Goal: Task Accomplishment & Management: Manage account settings

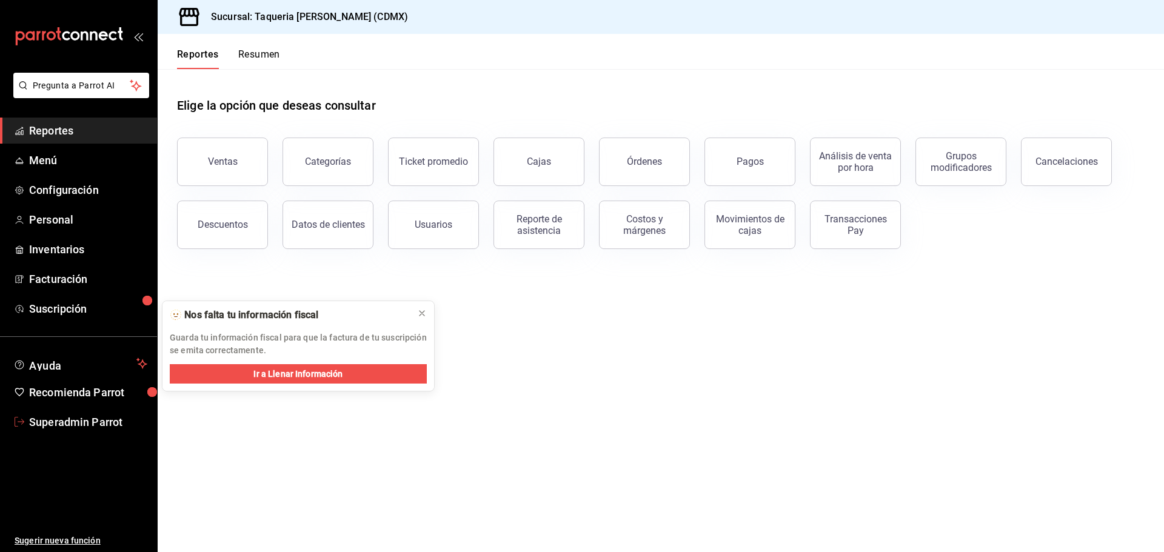
click at [70, 416] on span "Superadmin Parrot" at bounding box center [88, 422] width 118 height 16
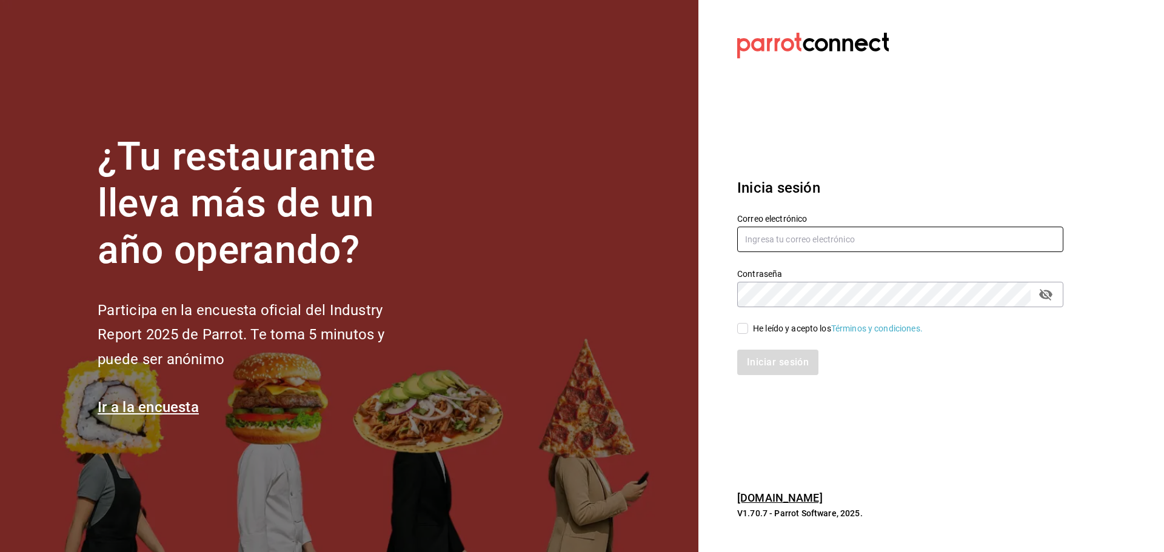
click at [752, 232] on input "text" at bounding box center [900, 239] width 326 height 25
paste input "zolem@mx.com"
type input "zolem@mx.com"
click at [751, 328] on span "He leído y acepto los Términos y condiciones." at bounding box center [835, 329] width 175 height 13
click at [748, 328] on input "He leído y acepto los Términos y condiciones." at bounding box center [742, 328] width 11 height 11
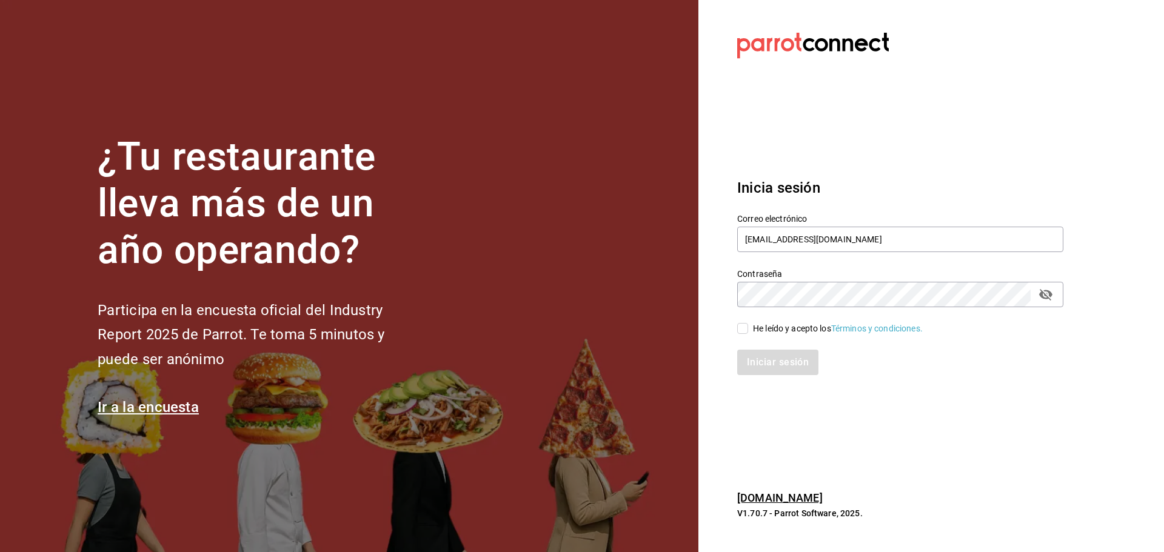
checkbox input "true"
click at [761, 368] on button "Iniciar sesión" at bounding box center [778, 362] width 82 height 25
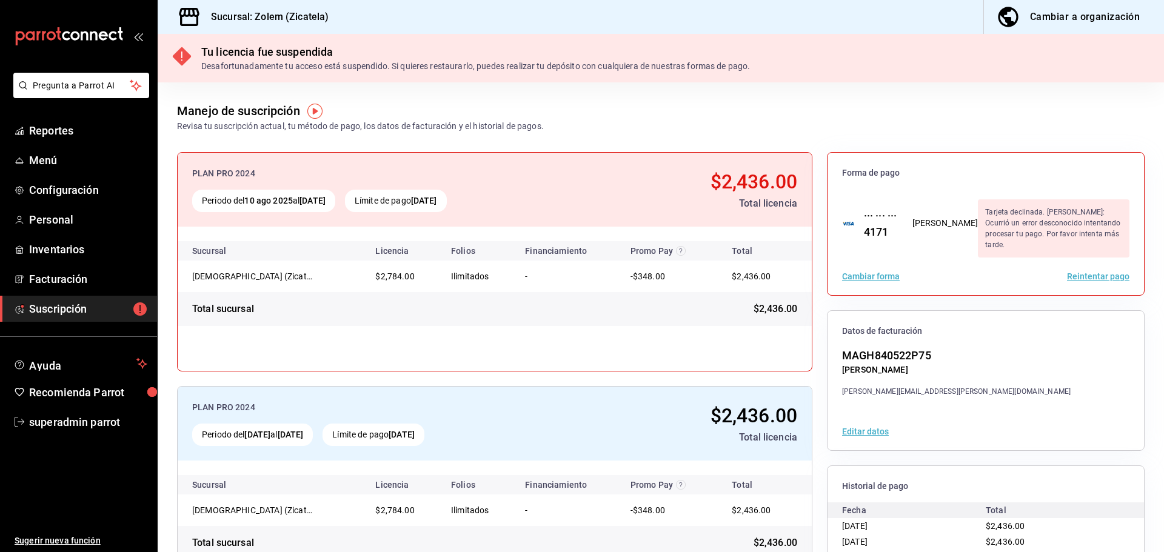
click at [53, 310] on span "Suscripción" at bounding box center [88, 309] width 118 height 16
click at [55, 427] on span "superadmin parrot" at bounding box center [88, 422] width 118 height 16
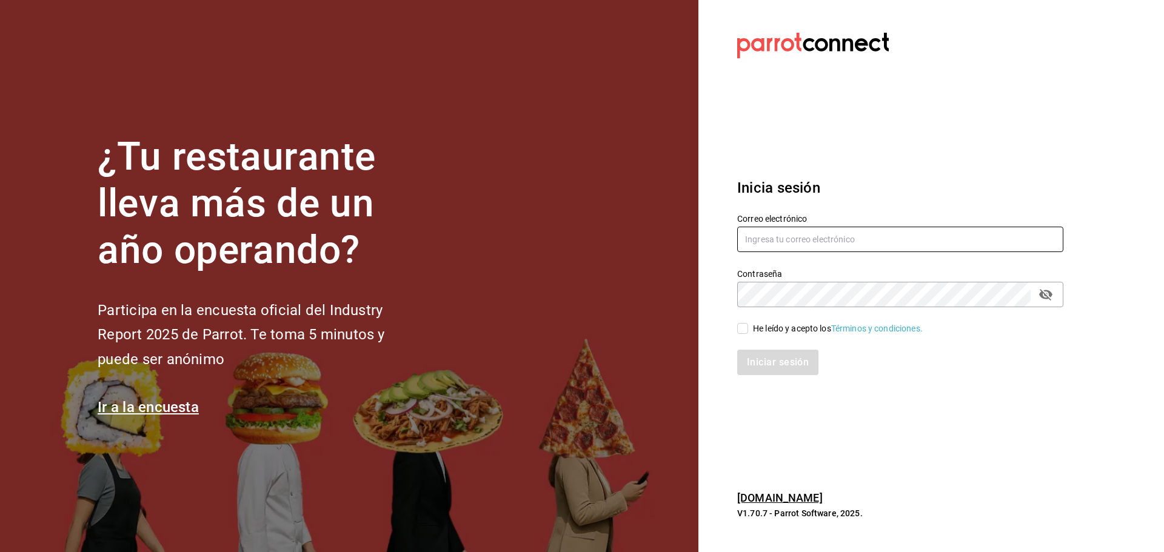
click at [809, 246] on input "text" at bounding box center [900, 239] width 326 height 25
paste input "[EMAIL_ADDRESS][DOMAIN_NAME]"
type input "[EMAIL_ADDRESS][DOMAIN_NAME]"
click at [730, 342] on div "Iniciar sesión" at bounding box center [893, 355] width 341 height 40
click at [746, 328] on input "He leído y acepto los Términos y condiciones." at bounding box center [742, 328] width 11 height 11
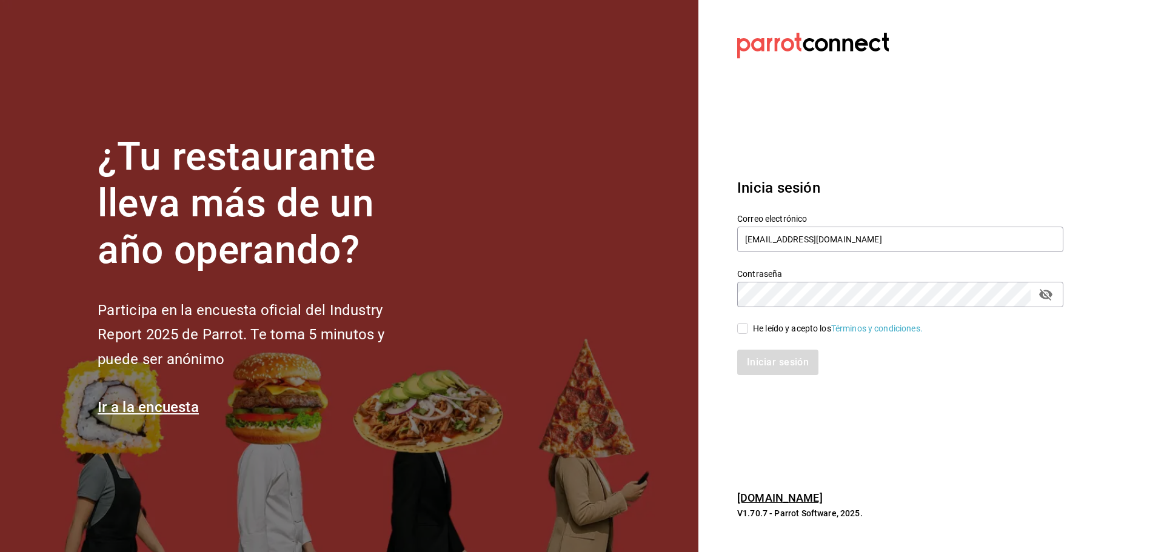
checkbox input "true"
drag, startPoint x: 749, startPoint y: 372, endPoint x: 749, endPoint y: 364, distance: 7.9
click at [749, 369] on button "Iniciar sesión" at bounding box center [778, 362] width 82 height 25
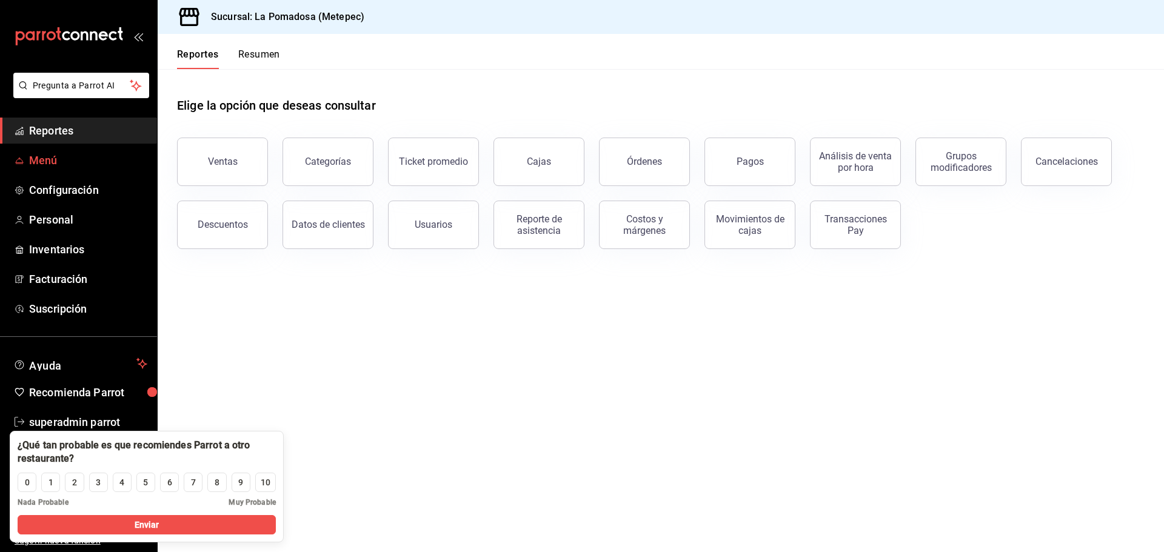
click at [50, 156] on span "Menú" at bounding box center [88, 160] width 118 height 16
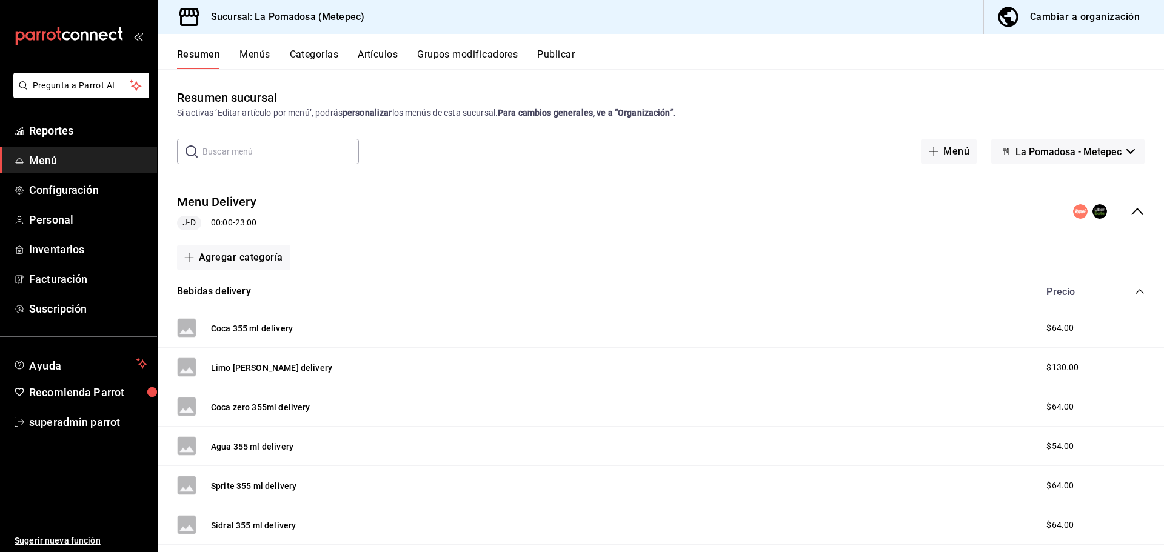
click at [1061, 25] on div "Cambiar a organización" at bounding box center [1085, 16] width 110 height 17
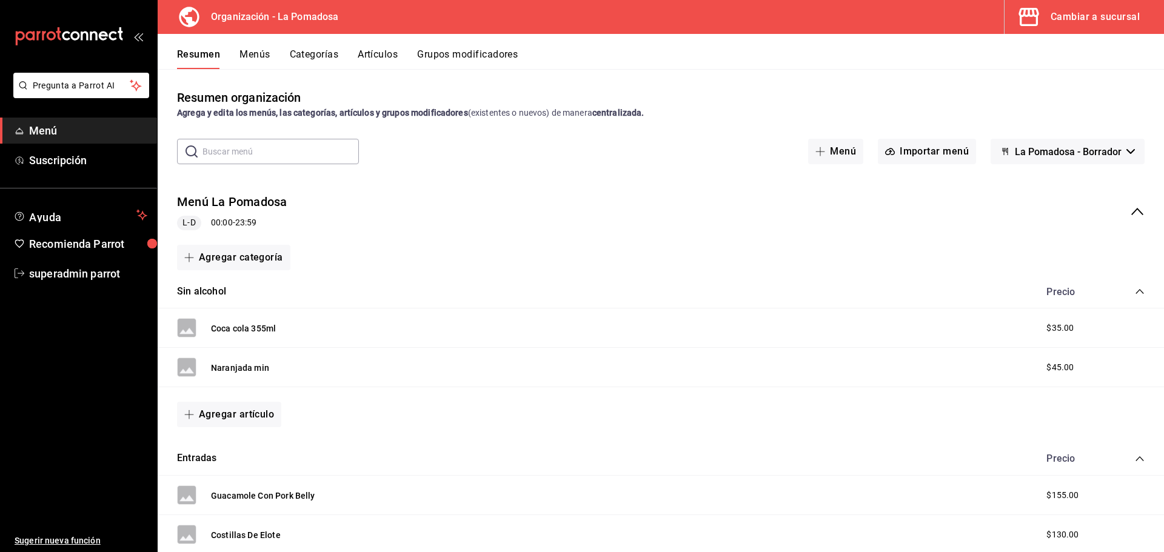
click at [259, 53] on button "Menús" at bounding box center [254, 58] width 30 height 21
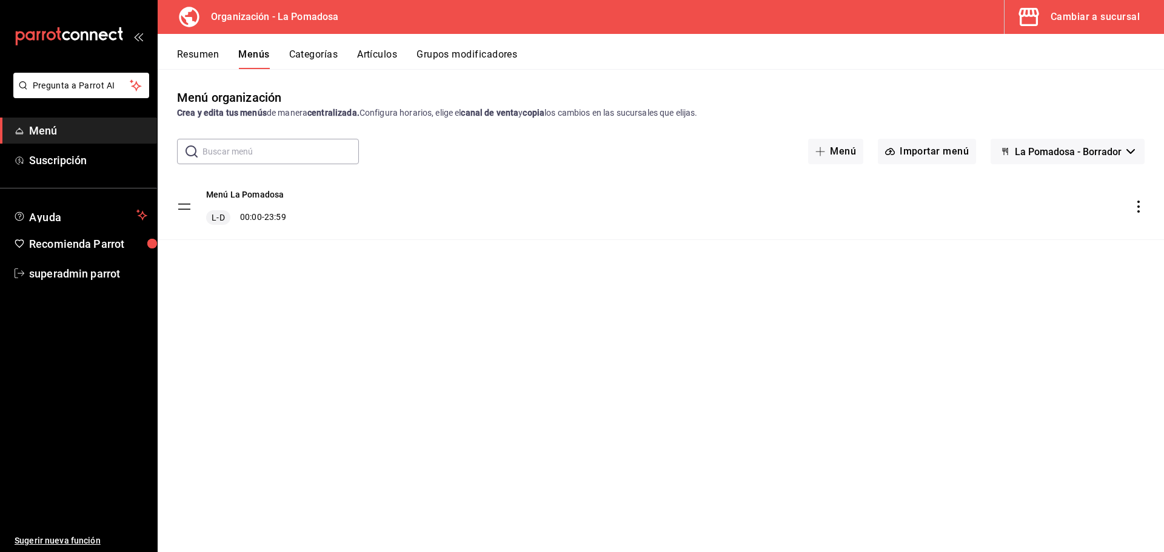
click at [184, 53] on button "Resumen" at bounding box center [198, 58] width 42 height 21
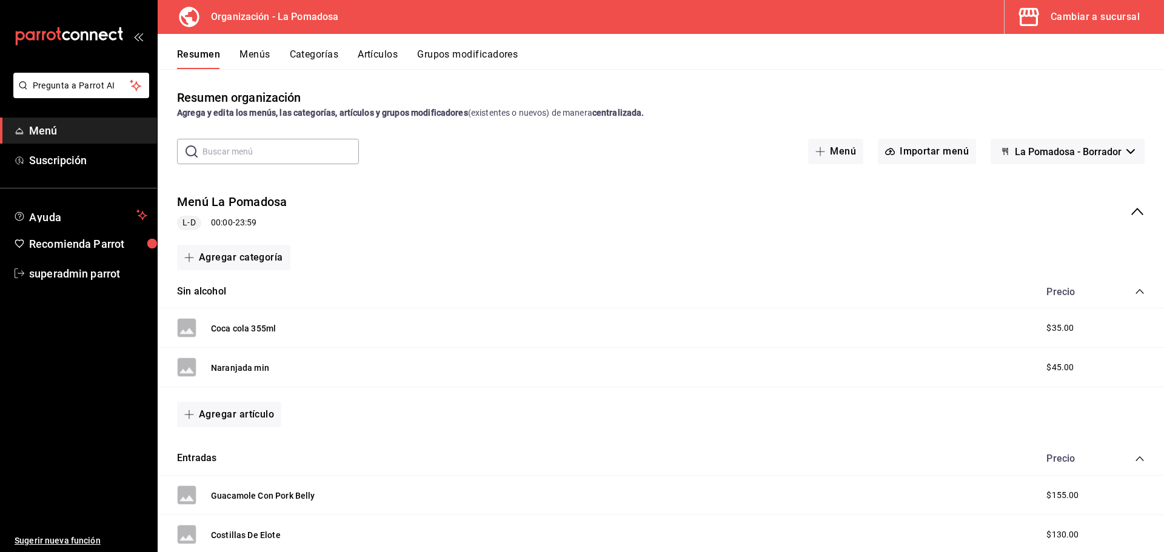
click at [1132, 204] on div "Menú La Pomadosa L-D 00:00 - 23:59" at bounding box center [661, 212] width 1006 height 56
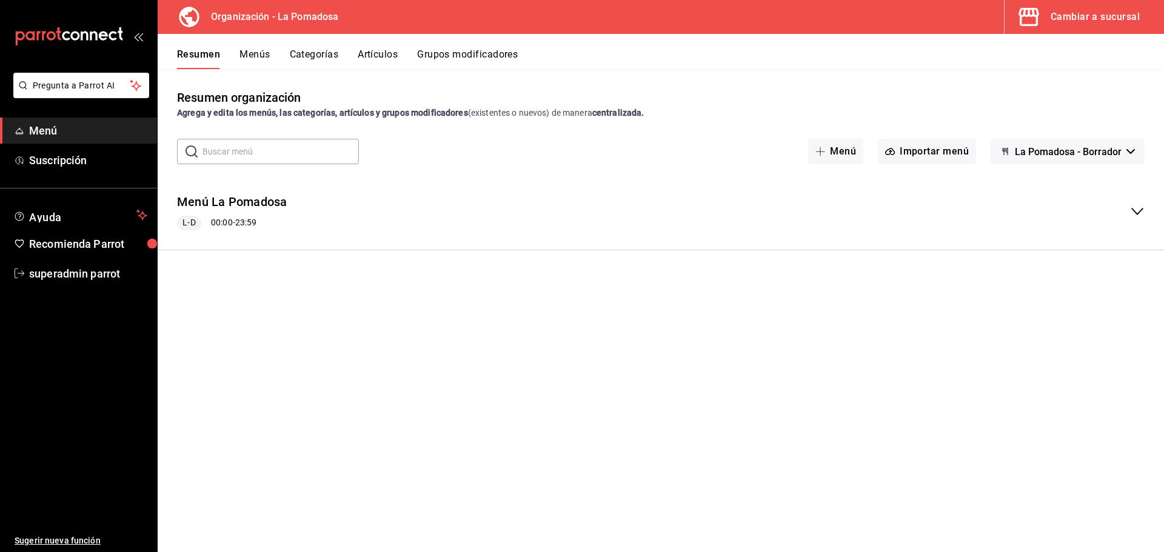
click at [1135, 209] on icon "collapse-menu-row" at bounding box center [1137, 211] width 15 height 15
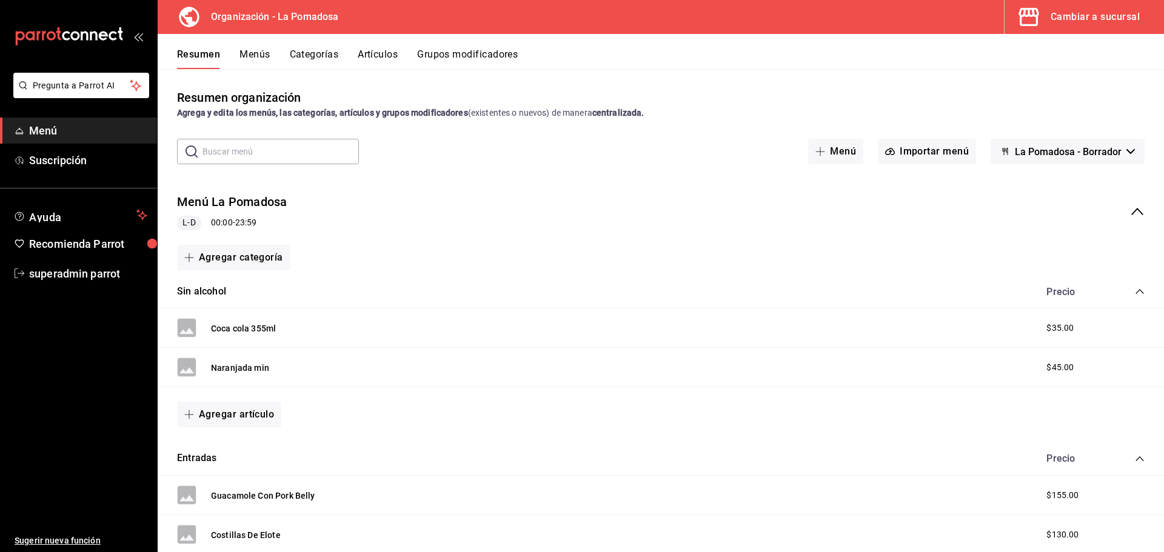
click at [1130, 286] on div "Precio" at bounding box center [1089, 292] width 110 height 12
click at [1135, 293] on icon "collapse-category-row" at bounding box center [1140, 292] width 10 height 10
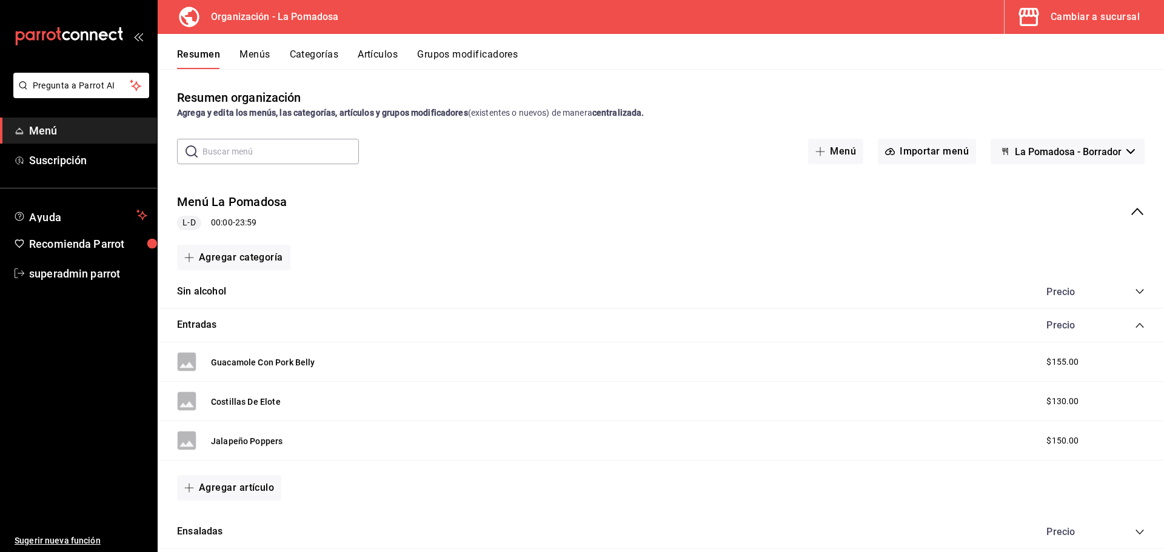
click at [1135, 326] on icon "collapse-category-row" at bounding box center [1139, 325] width 8 height 5
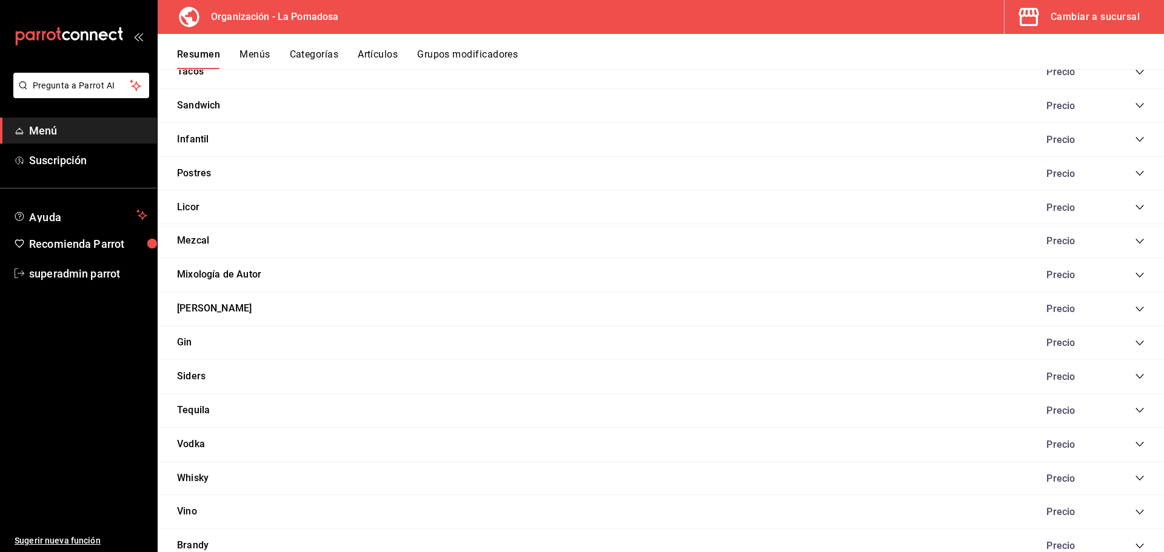
scroll to position [295, 0]
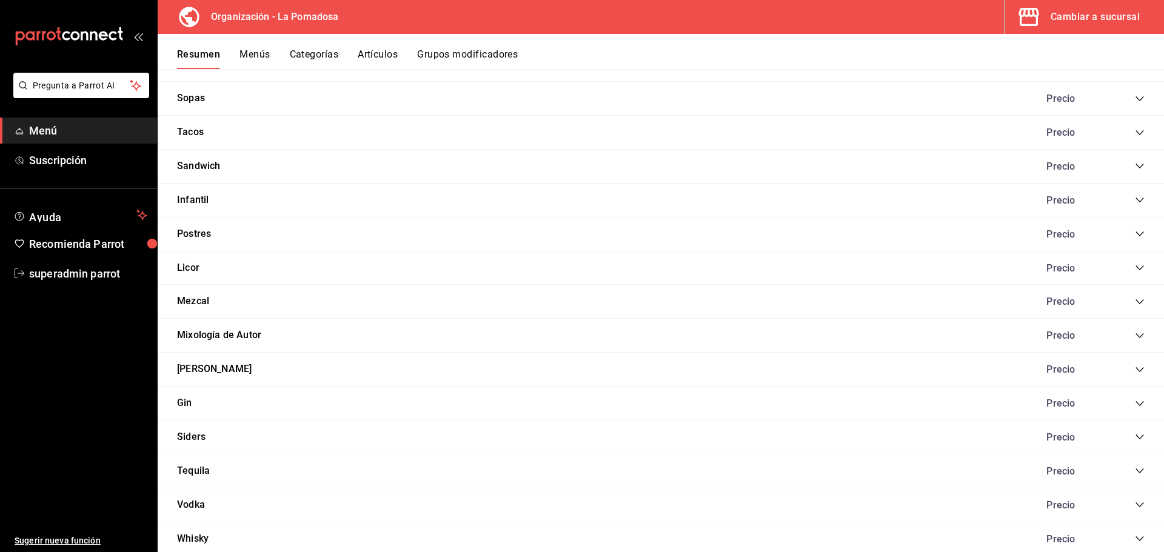
click at [1125, 299] on div "Precio" at bounding box center [1089, 302] width 110 height 12
click at [1135, 301] on icon "collapse-category-row" at bounding box center [1140, 302] width 10 height 10
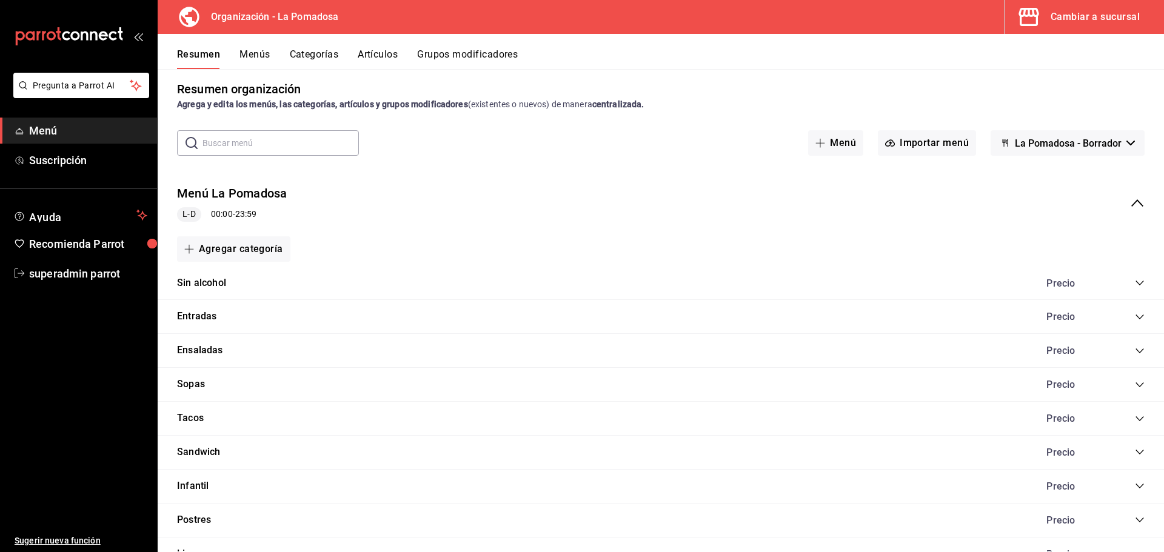
scroll to position [0, 0]
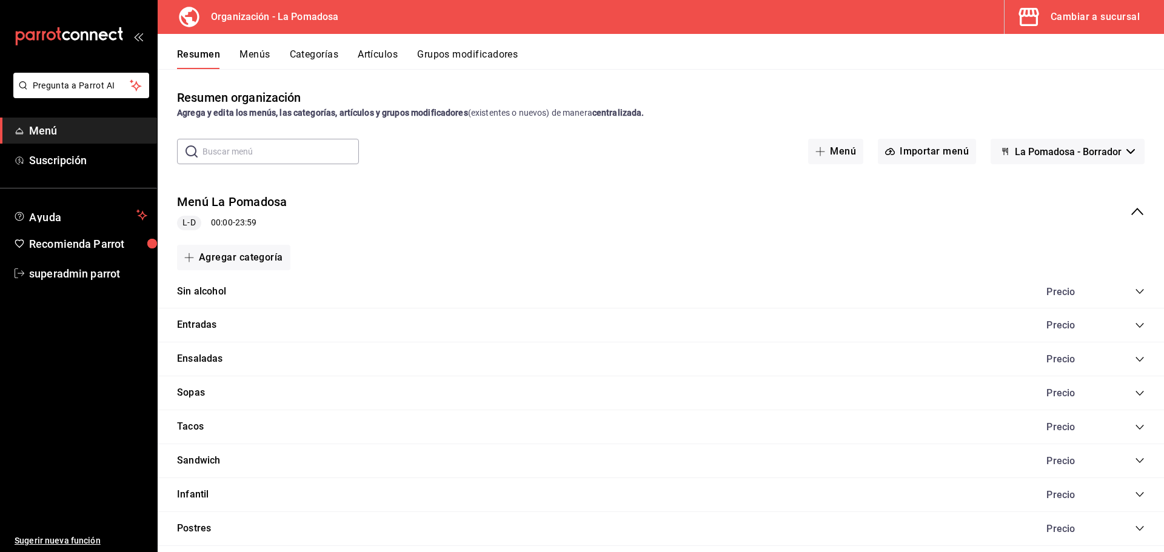
click at [1131, 210] on icon "collapse-menu-row" at bounding box center [1137, 211] width 12 height 7
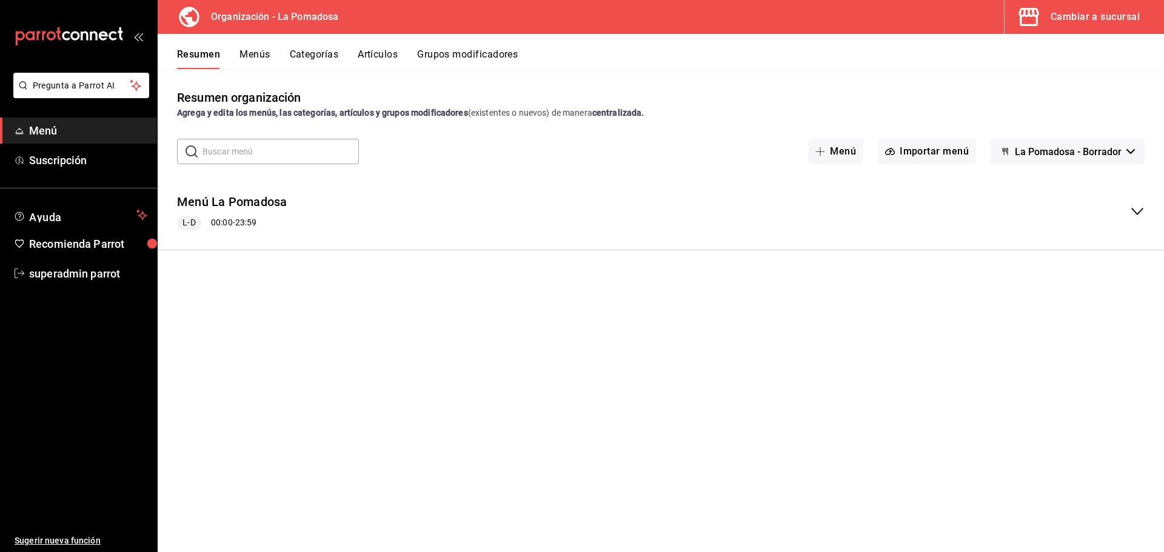
click at [1086, 22] on div "Cambiar a sucursal" at bounding box center [1095, 16] width 89 height 17
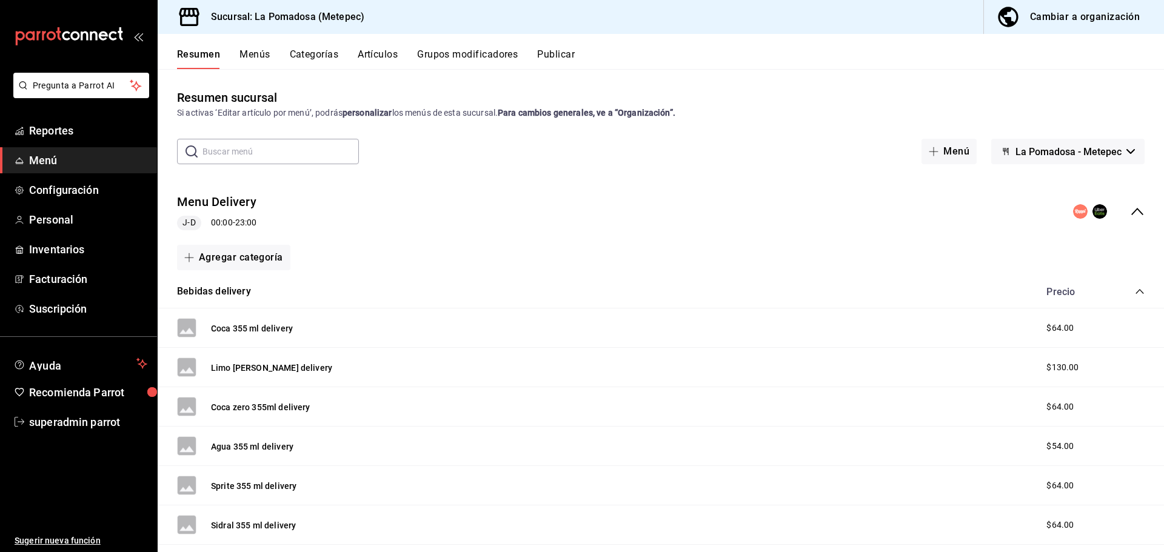
click at [1130, 215] on icon "collapse-menu-row" at bounding box center [1137, 211] width 15 height 15
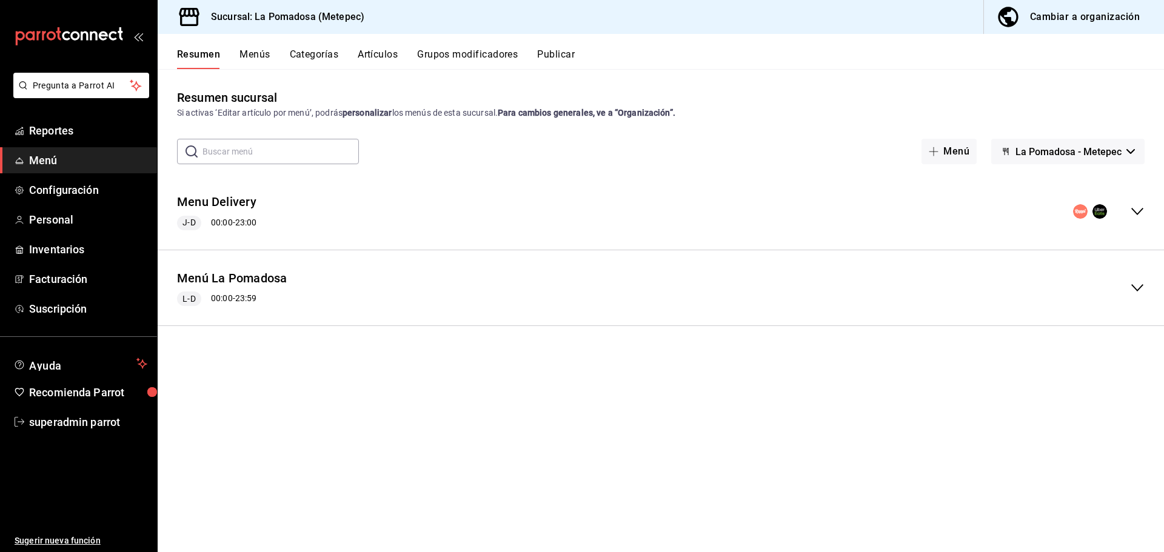
click at [1138, 285] on icon "collapse-menu-row" at bounding box center [1137, 288] width 15 height 15
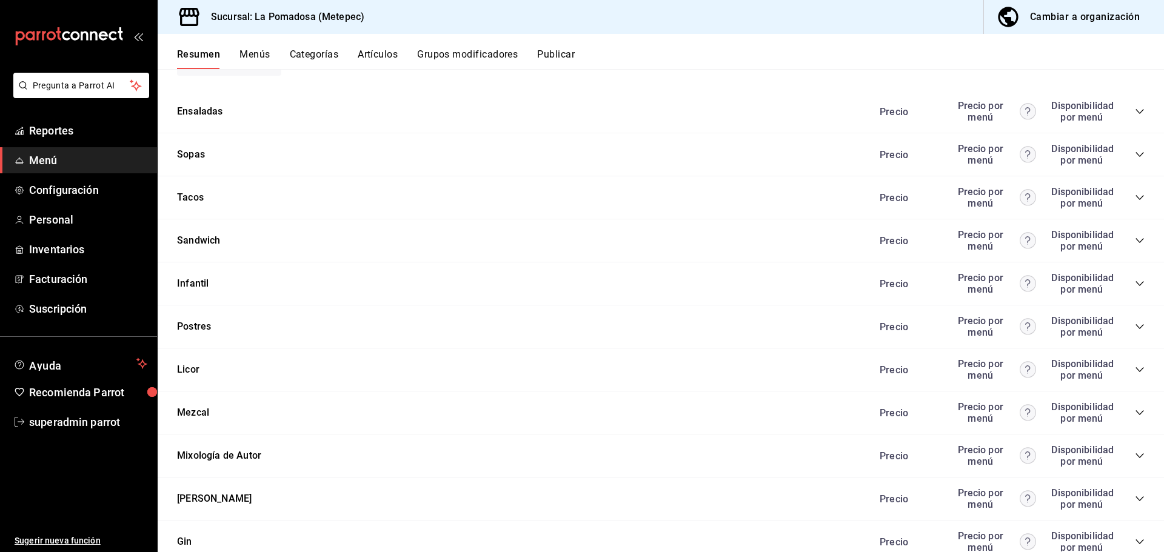
scroll to position [727, 0]
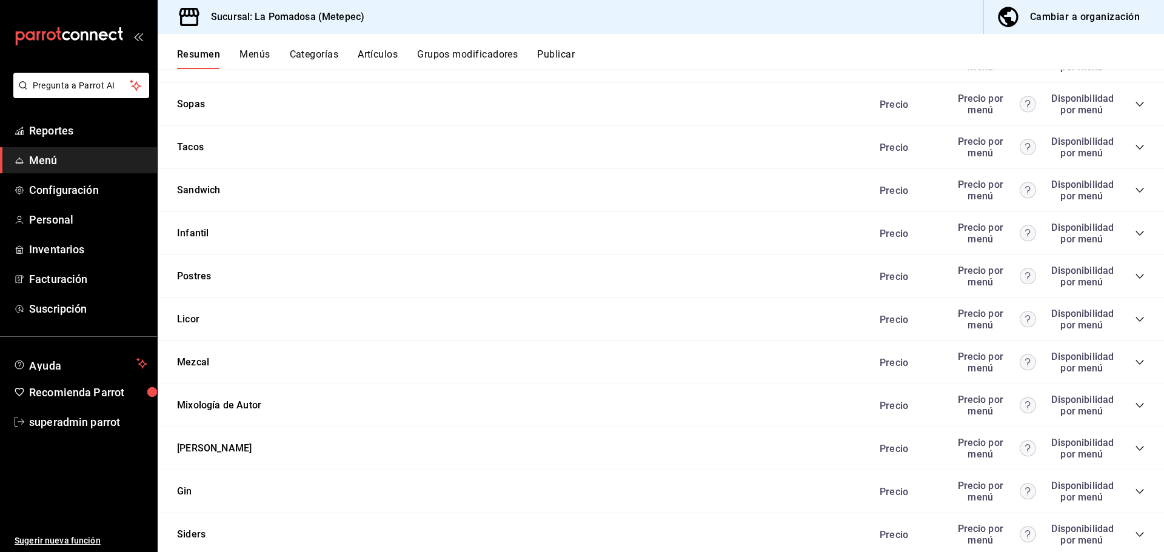
click at [213, 353] on div "Mezcal Precio Precio por menú Disponibilidad por menú" at bounding box center [661, 362] width 1006 height 43
click at [204, 360] on button "Mezcal" at bounding box center [193, 363] width 32 height 14
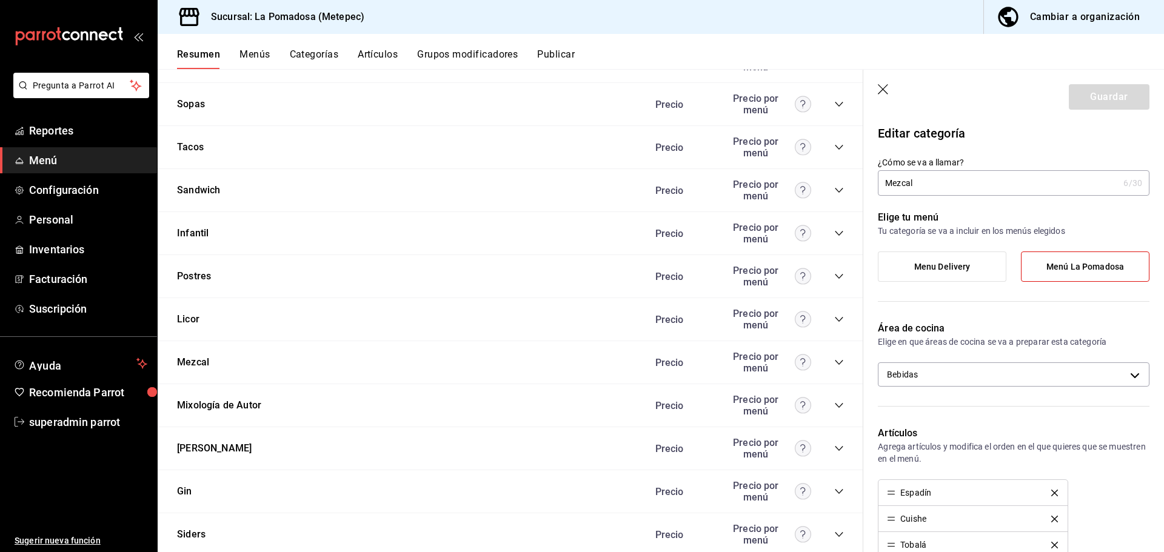
click at [884, 86] on icon "button" at bounding box center [884, 90] width 12 height 12
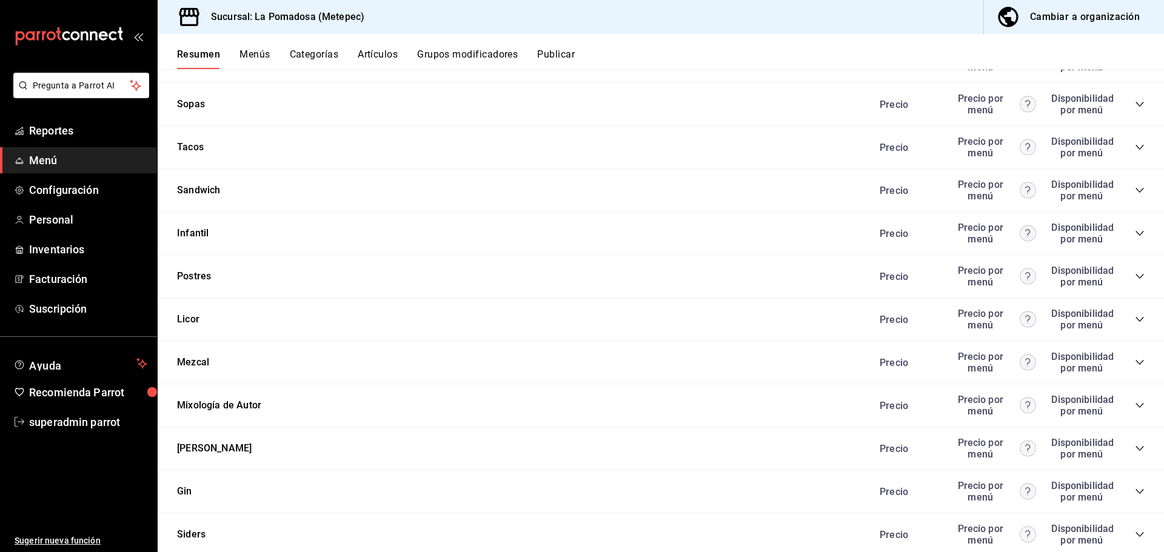
click at [1135, 404] on icon "collapse-category-row" at bounding box center [1140, 406] width 10 height 10
click at [1131, 358] on div "Precio Precio por menú Disponibilidad por menú" at bounding box center [1006, 362] width 277 height 23
click at [1135, 361] on icon "collapse-category-row" at bounding box center [1140, 363] width 10 height 10
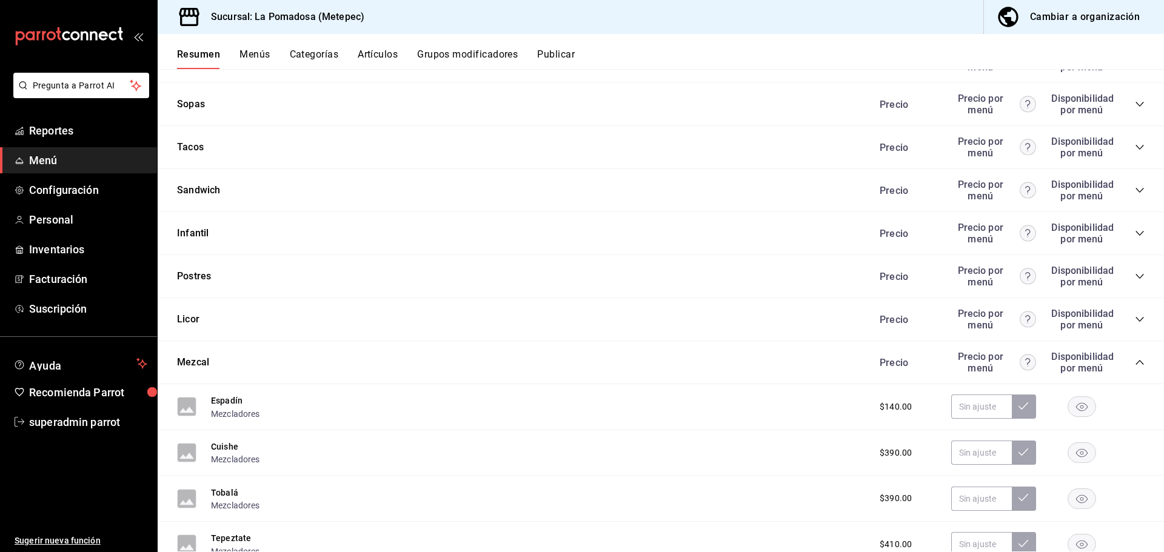
click at [1135, 361] on icon "collapse-category-row" at bounding box center [1140, 363] width 10 height 10
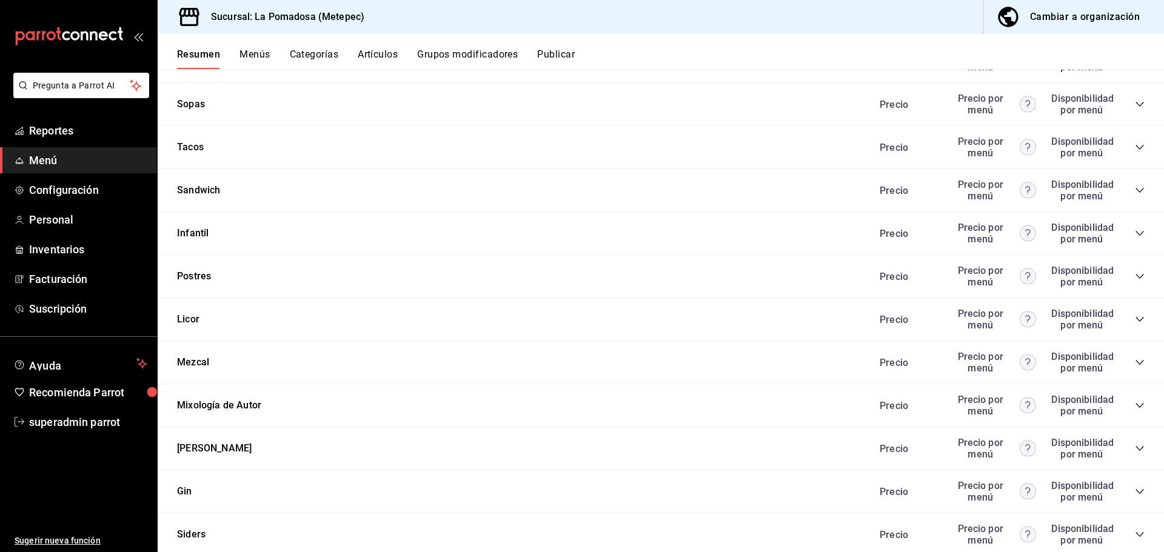
click at [1135, 361] on icon "collapse-category-row" at bounding box center [1140, 363] width 10 height 10
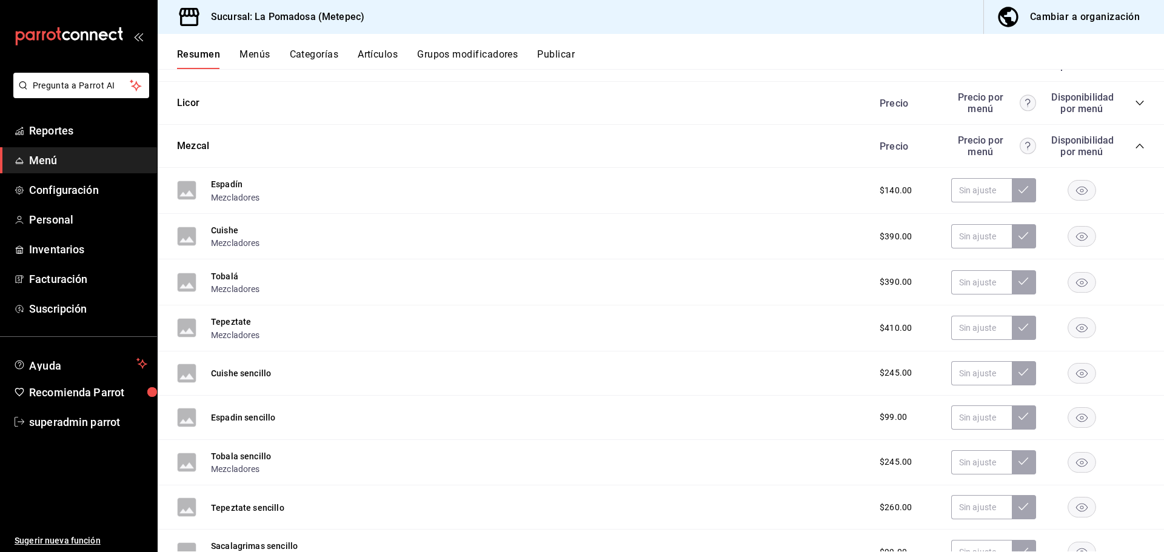
scroll to position [1031, 0]
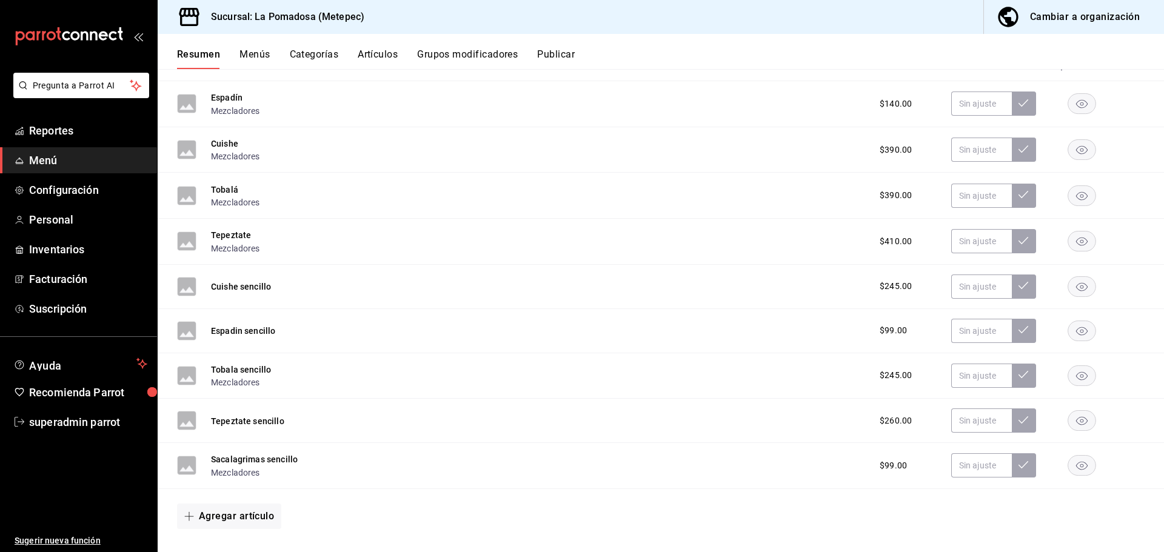
click at [250, 50] on button "Menús" at bounding box center [254, 58] width 30 height 21
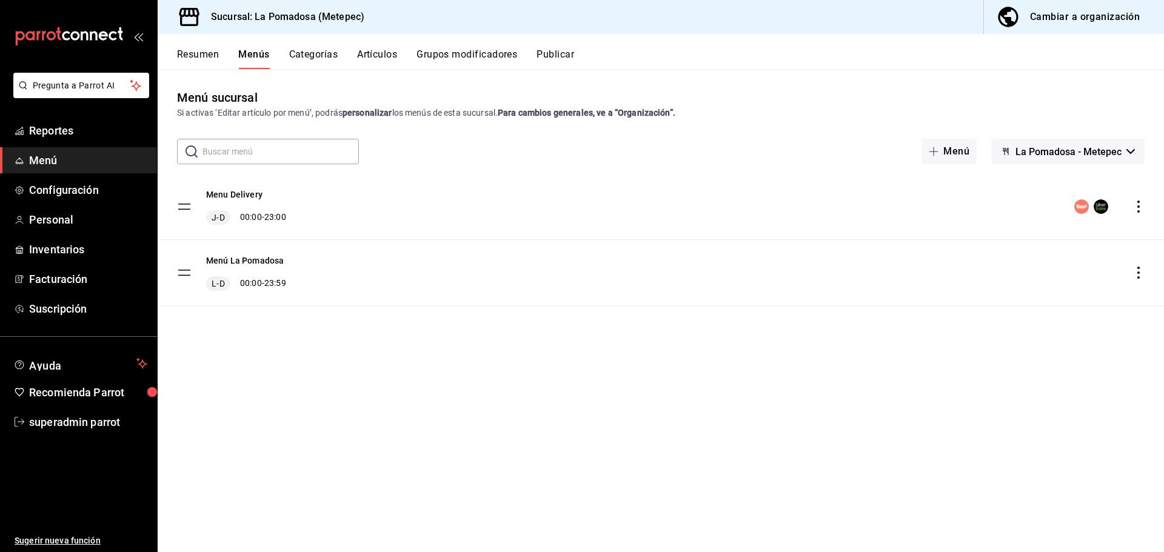
click at [557, 52] on button "Publicar" at bounding box center [556, 58] width 38 height 21
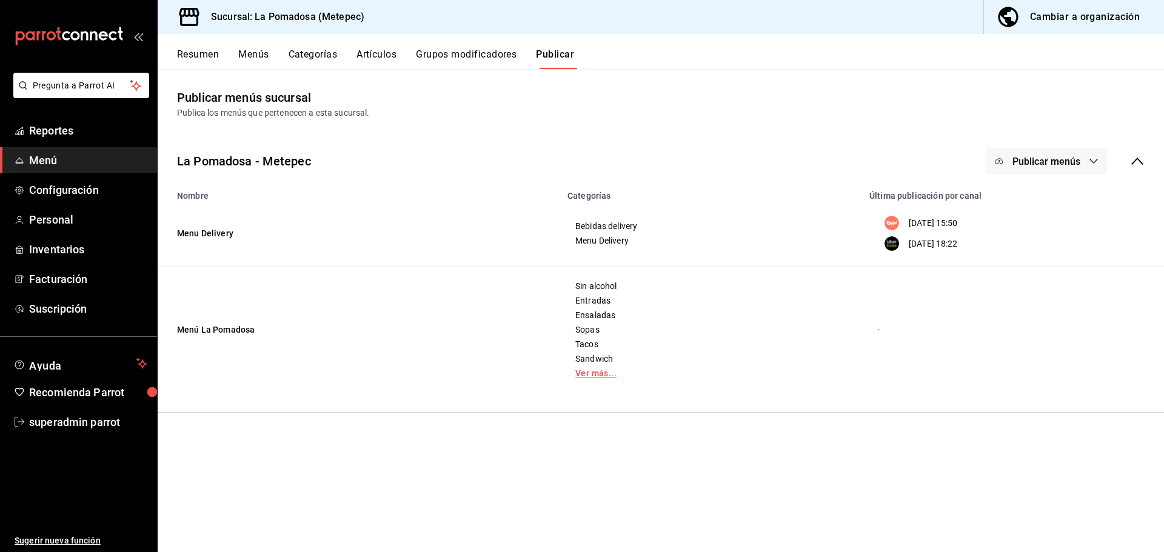
click at [590, 373] on link "Ver más..." at bounding box center [711, 373] width 272 height 8
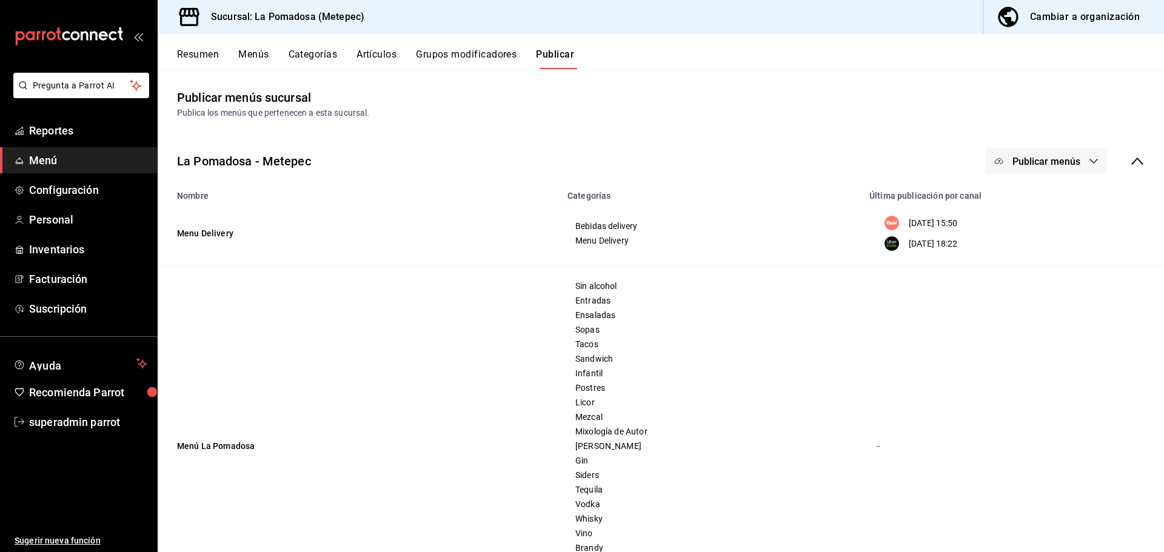
click at [1042, 158] on span "Publicar menús" at bounding box center [1046, 162] width 68 height 12
click at [851, 353] on div at bounding box center [582, 276] width 1164 height 552
click at [188, 55] on button "Resumen" at bounding box center [198, 58] width 42 height 21
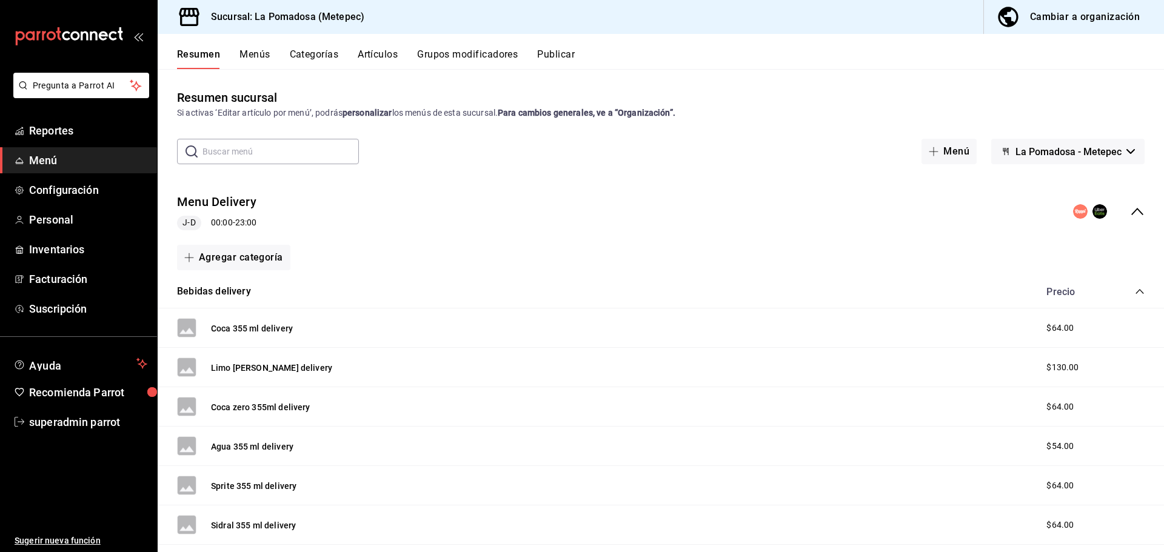
click at [1131, 210] on icon "collapse-menu-row" at bounding box center [1137, 211] width 12 height 7
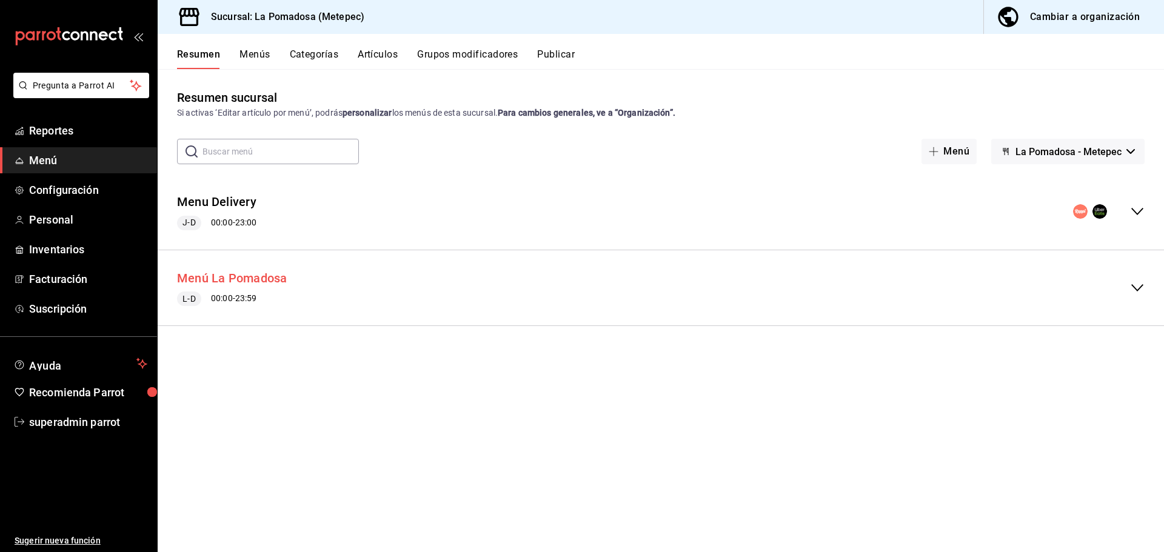
click at [250, 275] on button "Menú La Pomadosa" at bounding box center [232, 279] width 110 height 18
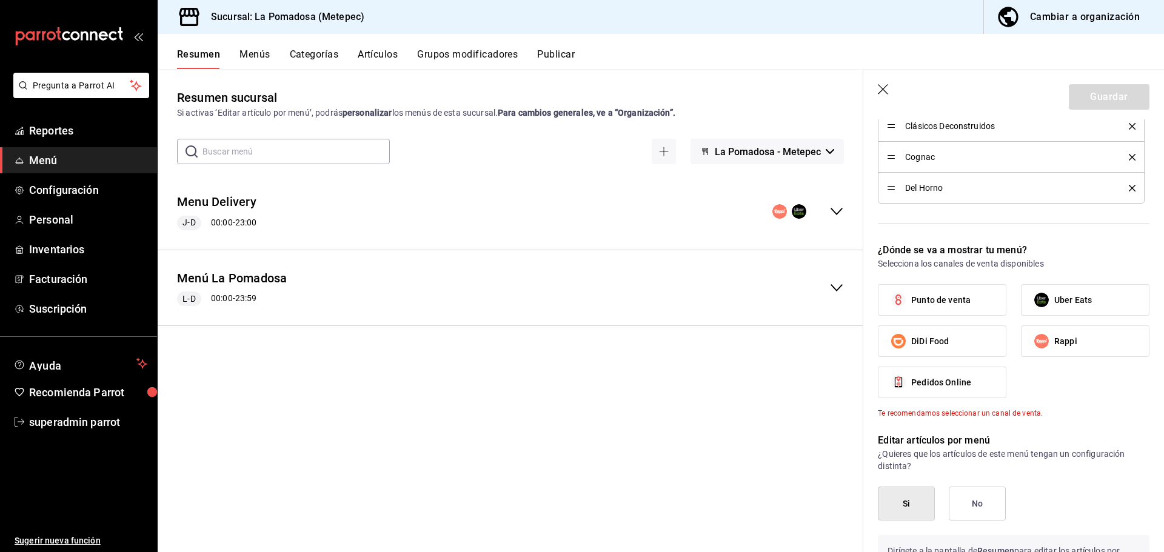
scroll to position [1091, 0]
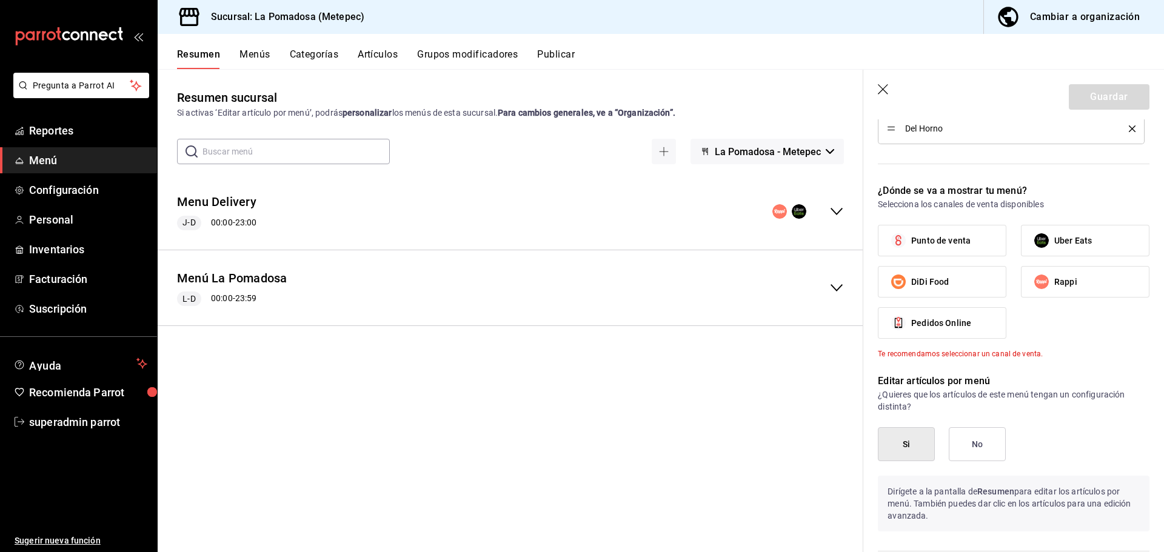
click at [929, 247] on span "Punto de venta" at bounding box center [940, 241] width 59 height 13
click at [911, 247] on input "Punto de venta" at bounding box center [898, 240] width 25 height 25
checkbox input "true"
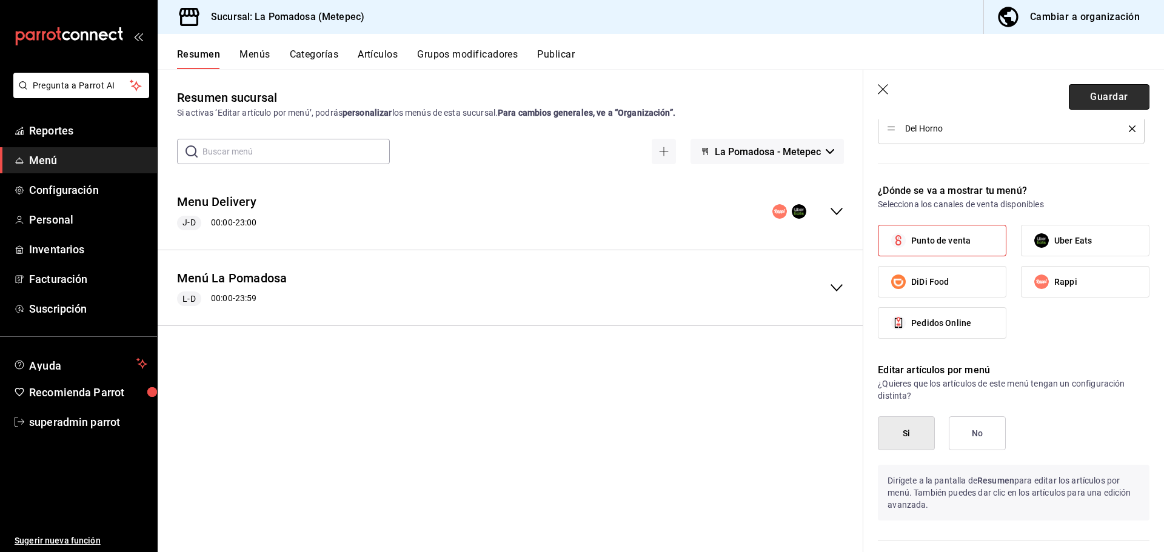
click at [1081, 101] on button "Guardar" at bounding box center [1109, 96] width 81 height 25
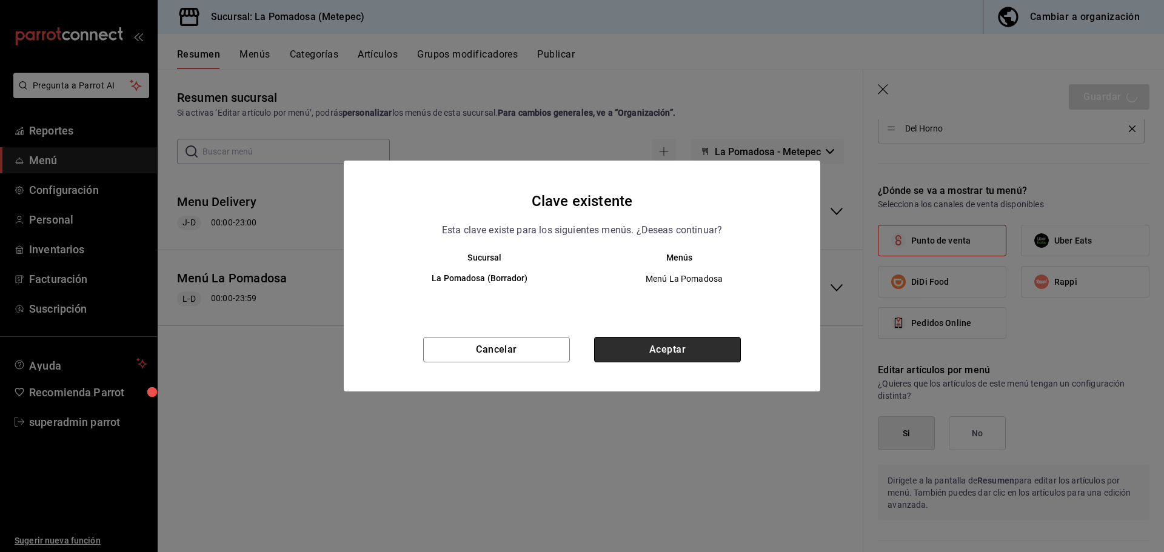
click at [660, 352] on button "Aceptar" at bounding box center [667, 349] width 147 height 25
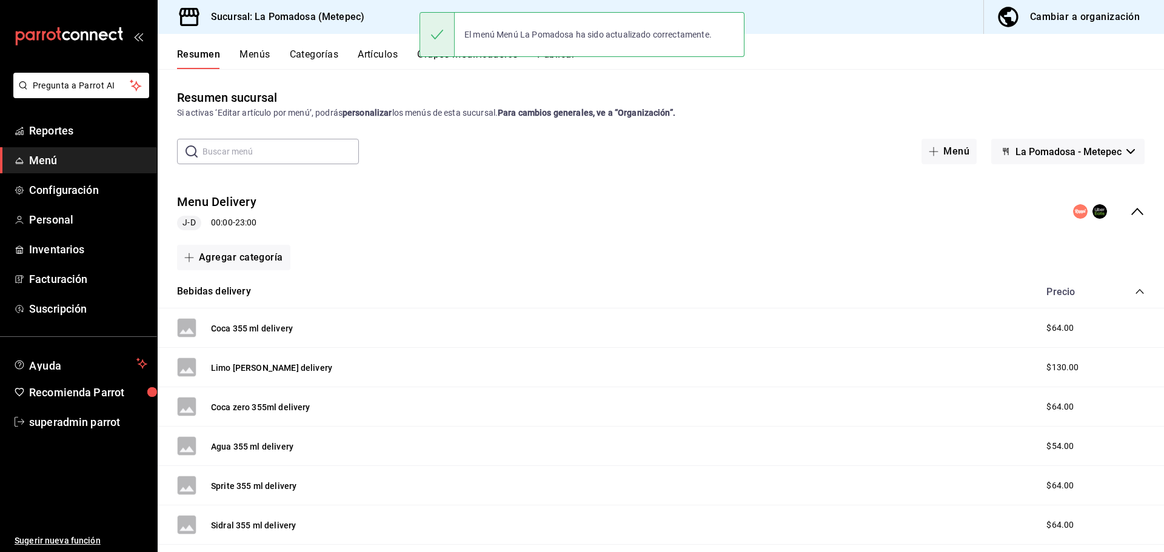
click at [1130, 209] on icon "collapse-menu-row" at bounding box center [1137, 211] width 15 height 15
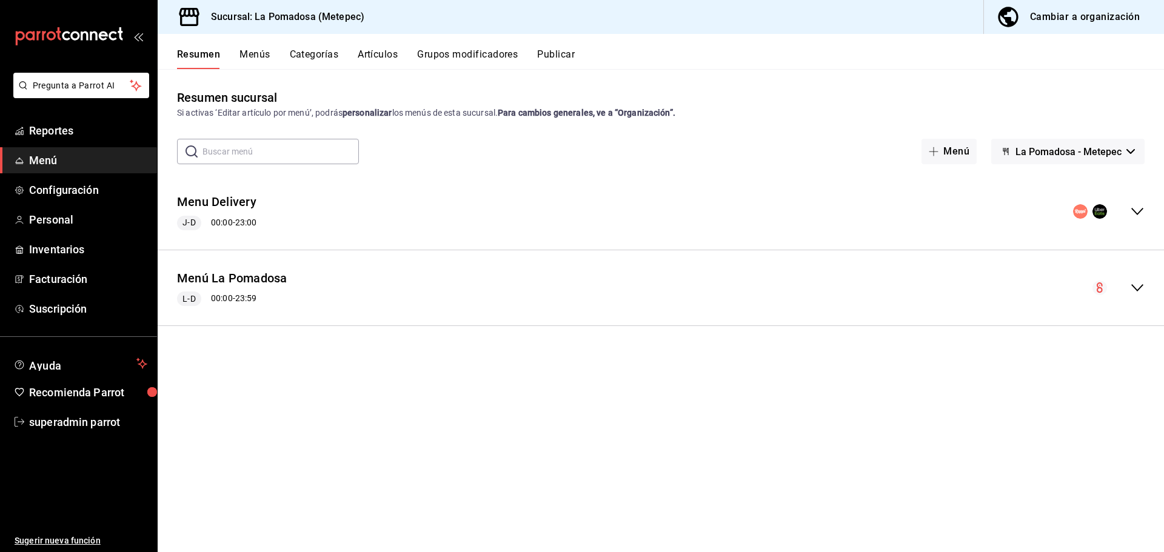
click at [560, 56] on button "Publicar" at bounding box center [556, 58] width 38 height 21
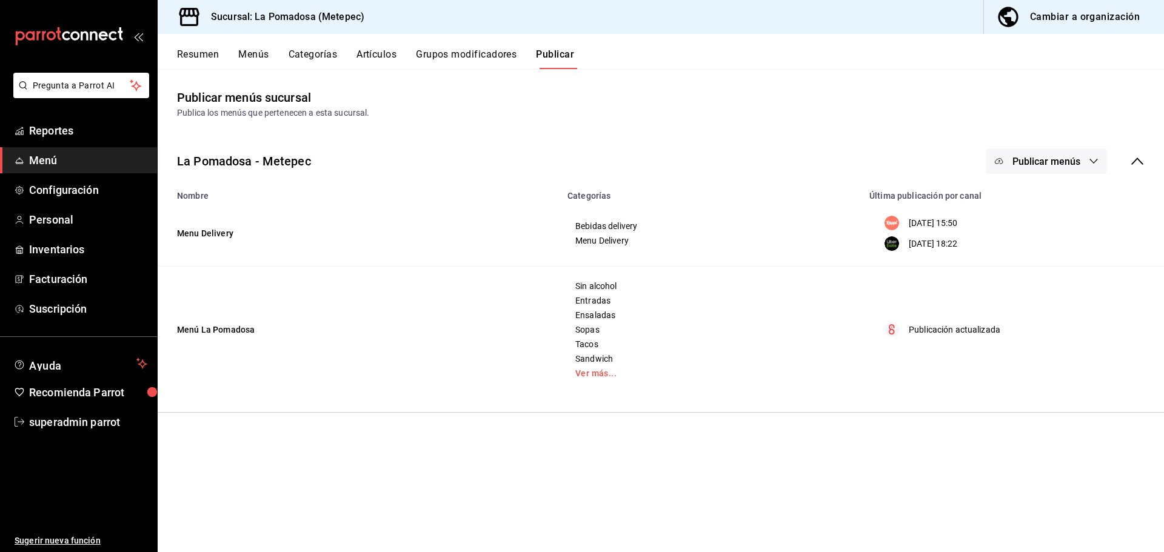
click at [1064, 164] on span "Publicar menús" at bounding box center [1046, 162] width 68 height 12
click at [192, 54] on div at bounding box center [582, 276] width 1164 height 552
click at [192, 54] on button "Resumen" at bounding box center [198, 58] width 42 height 21
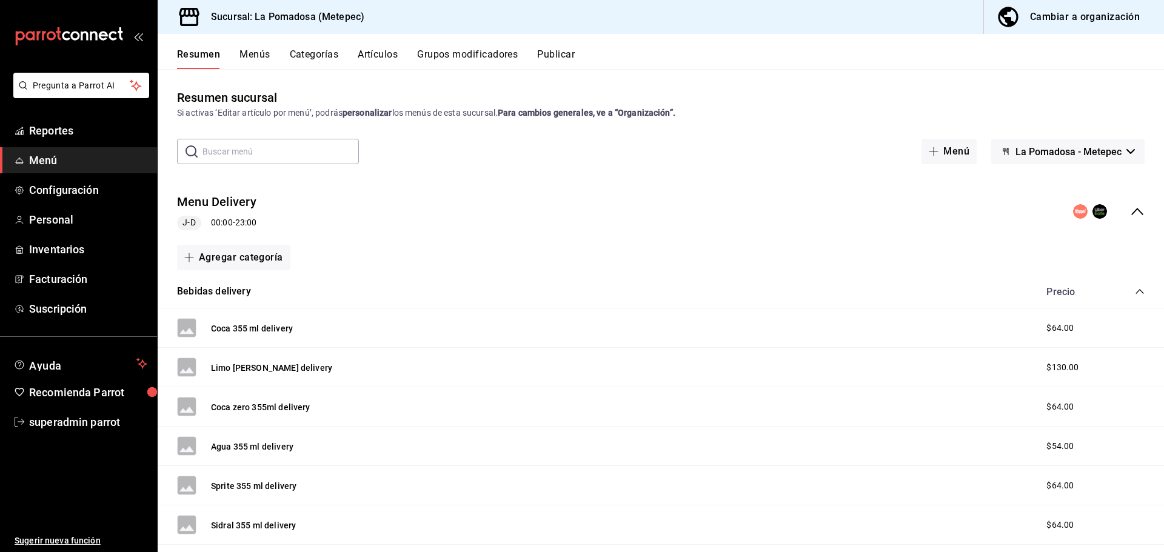
click at [1130, 215] on icon "collapse-menu-row" at bounding box center [1137, 211] width 15 height 15
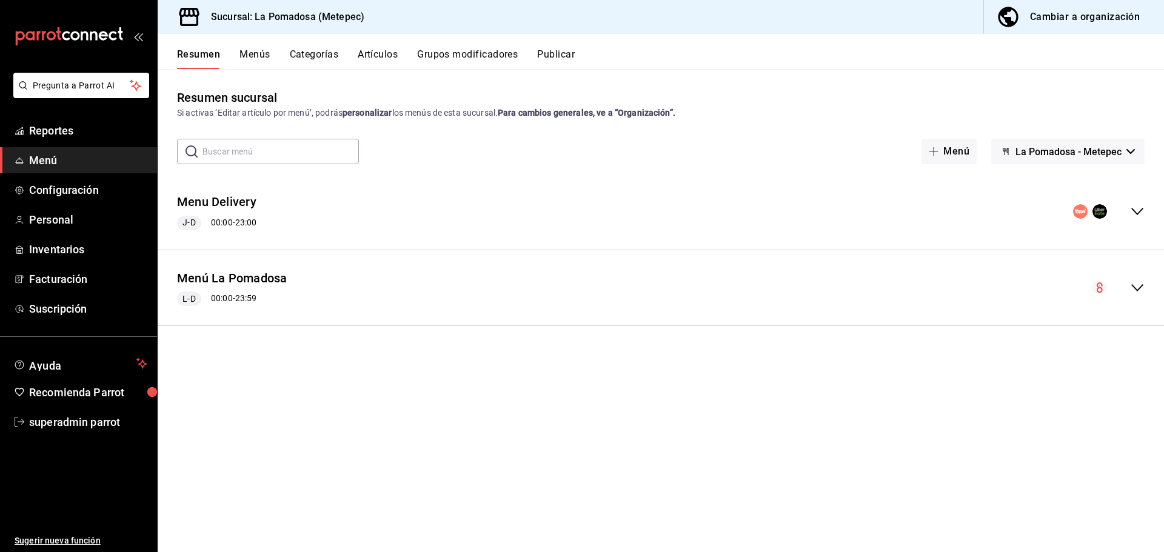
click at [1138, 288] on icon "collapse-menu-row" at bounding box center [1137, 288] width 15 height 15
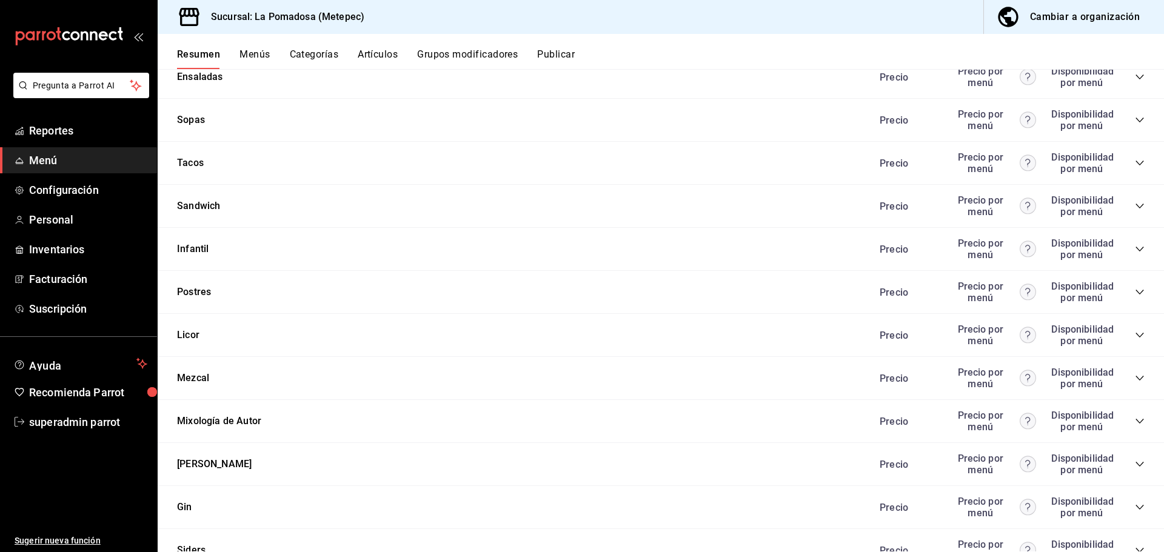
scroll to position [727, 0]
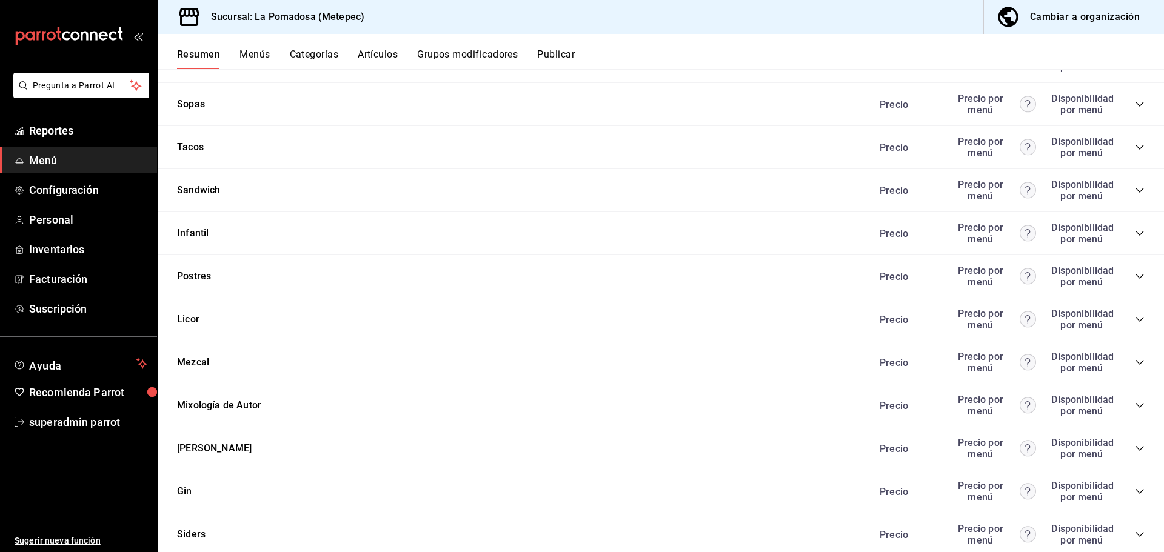
click at [1135, 362] on icon "collapse-category-row" at bounding box center [1140, 363] width 10 height 10
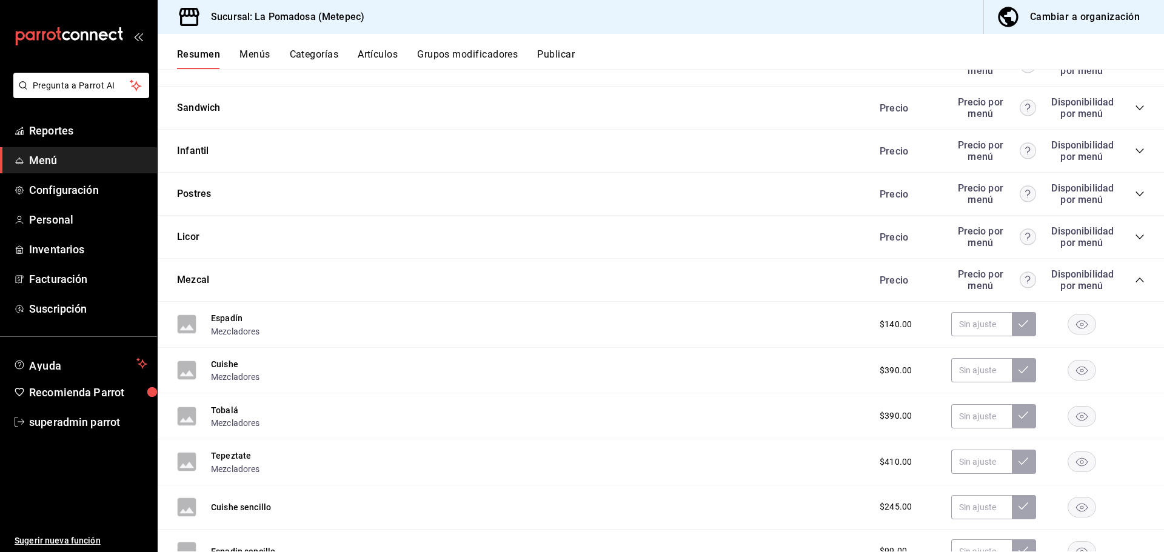
scroll to position [788, 0]
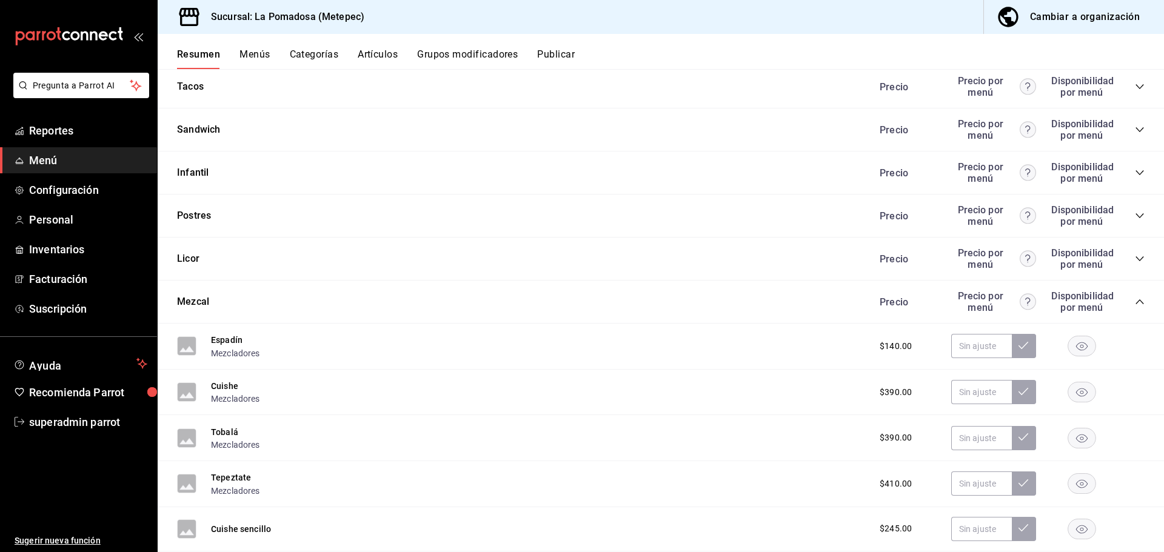
click at [1135, 256] on icon "collapse-category-row" at bounding box center [1140, 259] width 10 height 10
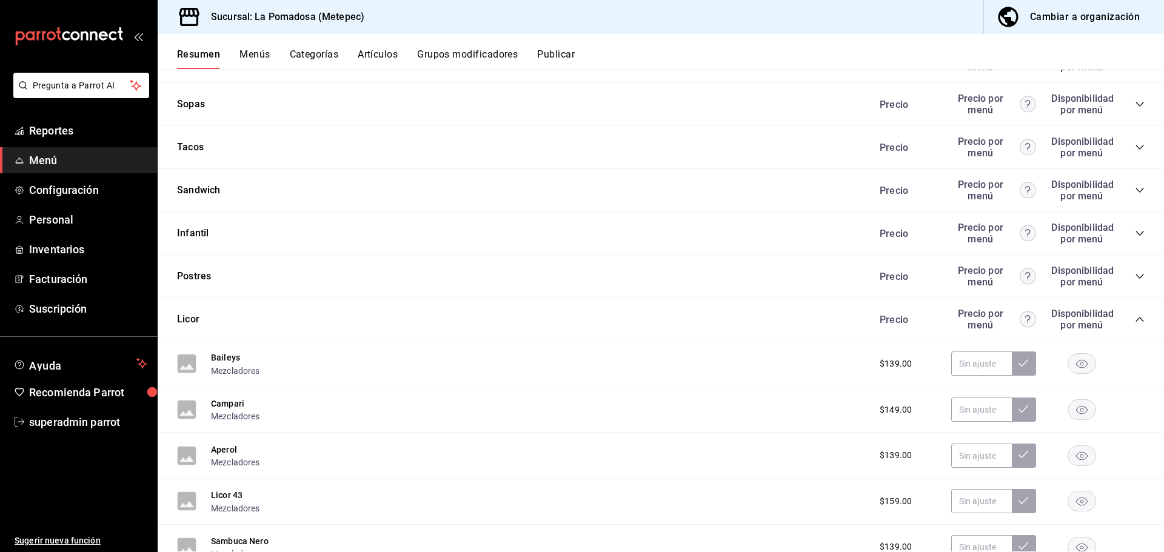
click at [1135, 318] on icon "collapse-category-row" at bounding box center [1140, 320] width 10 height 10
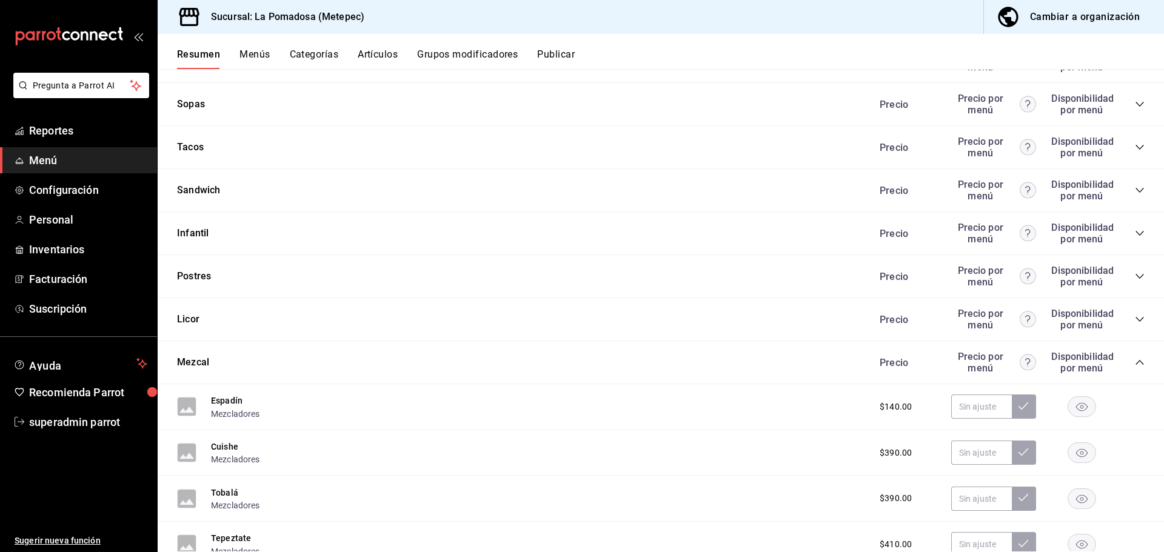
click at [1135, 359] on icon "collapse-category-row" at bounding box center [1140, 363] width 10 height 10
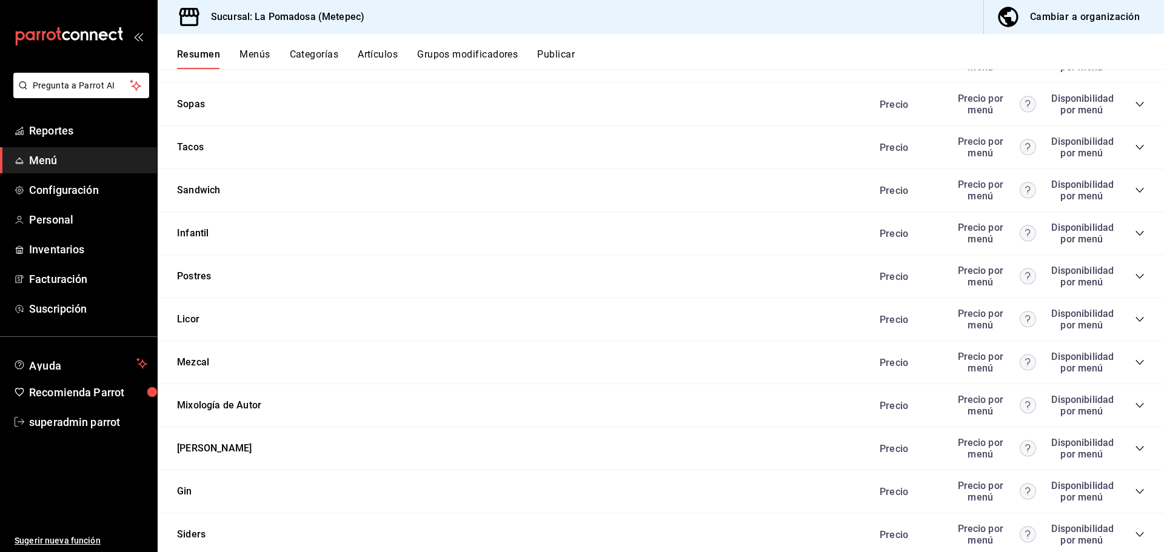
scroll to position [788, 0]
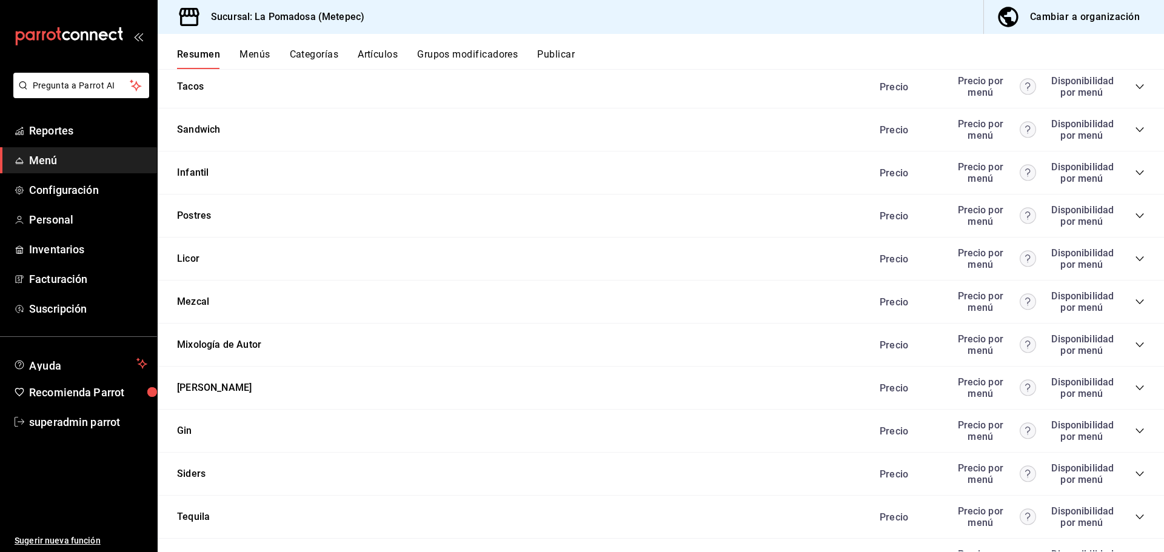
click at [250, 49] on button "Menús" at bounding box center [254, 58] width 30 height 21
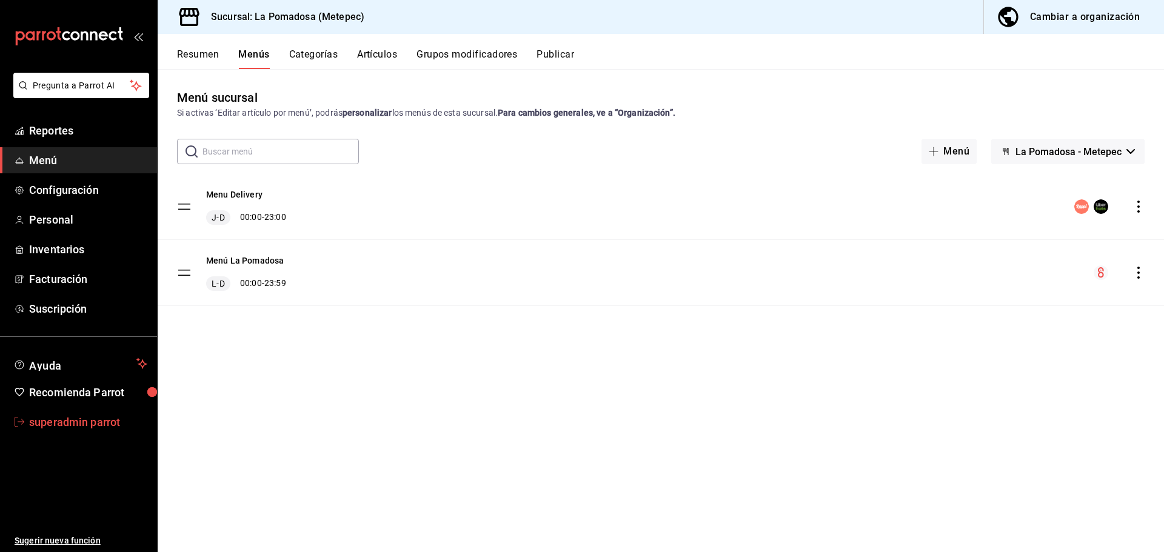
click at [82, 426] on span "superadmin parrot" at bounding box center [88, 422] width 118 height 16
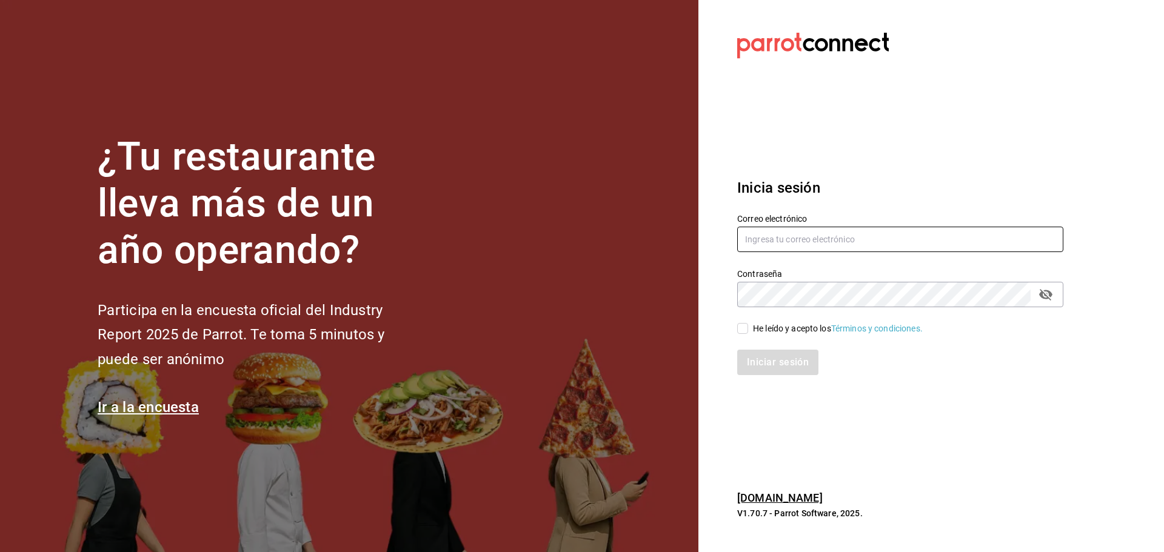
click at [841, 238] on input "text" at bounding box center [900, 239] width 326 height 25
paste input "zolem@mx.com"
type input "zolem@mx.com"
click at [764, 327] on div "He leído y acepto los Términos y condiciones." at bounding box center [838, 329] width 170 height 13
click at [748, 327] on input "He leído y acepto los Términos y condiciones." at bounding box center [742, 328] width 11 height 11
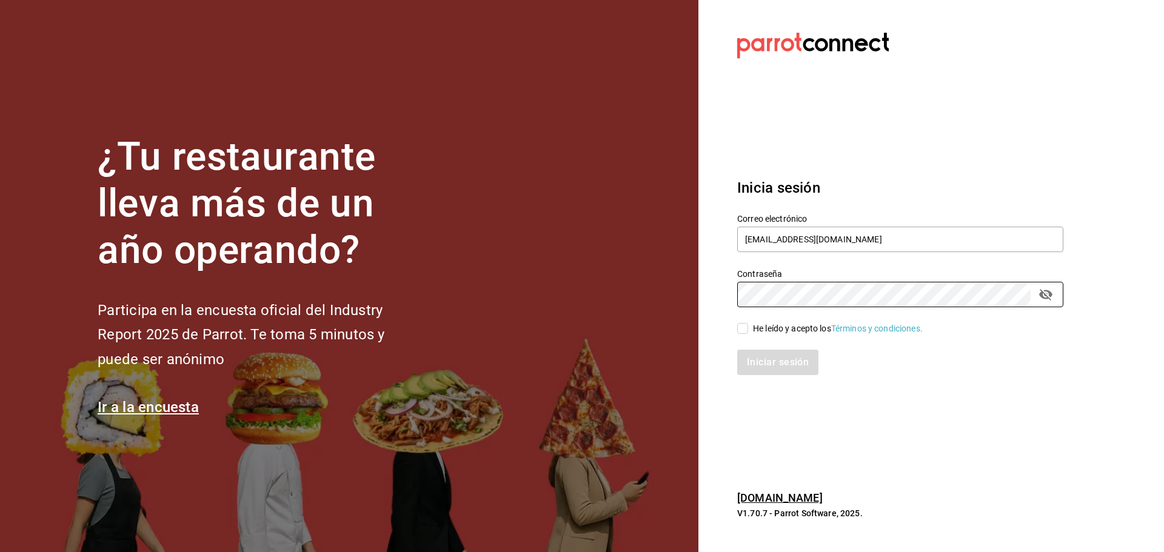
checkbox input "true"
click at [764, 351] on button "Iniciar sesión" at bounding box center [778, 362] width 82 height 25
